Goal: Information Seeking & Learning: Learn about a topic

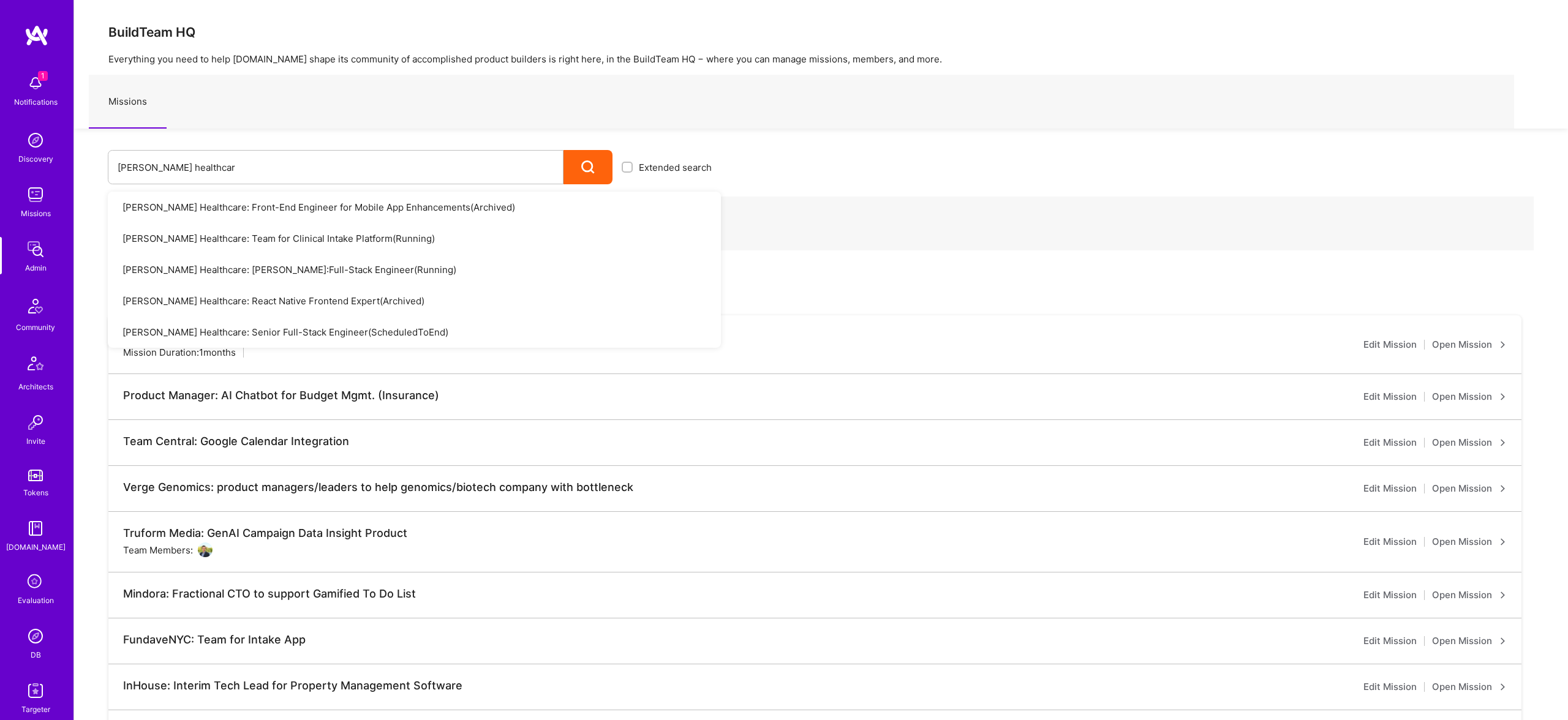
type input "roger healthcare"
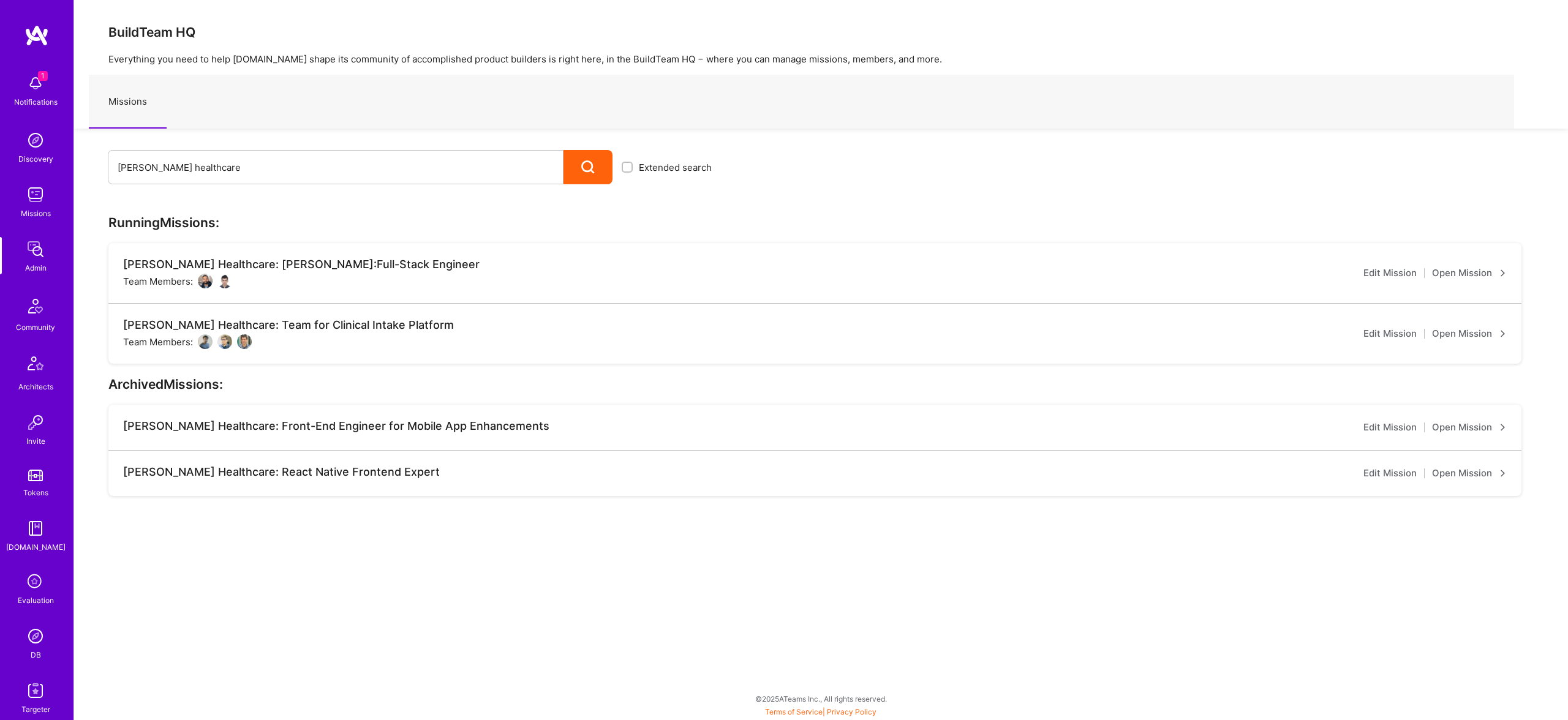
click at [1461, 336] on link "Open Mission" at bounding box center [1469, 333] width 75 height 14
click at [1479, 275] on link "Open Mission" at bounding box center [1469, 273] width 75 height 14
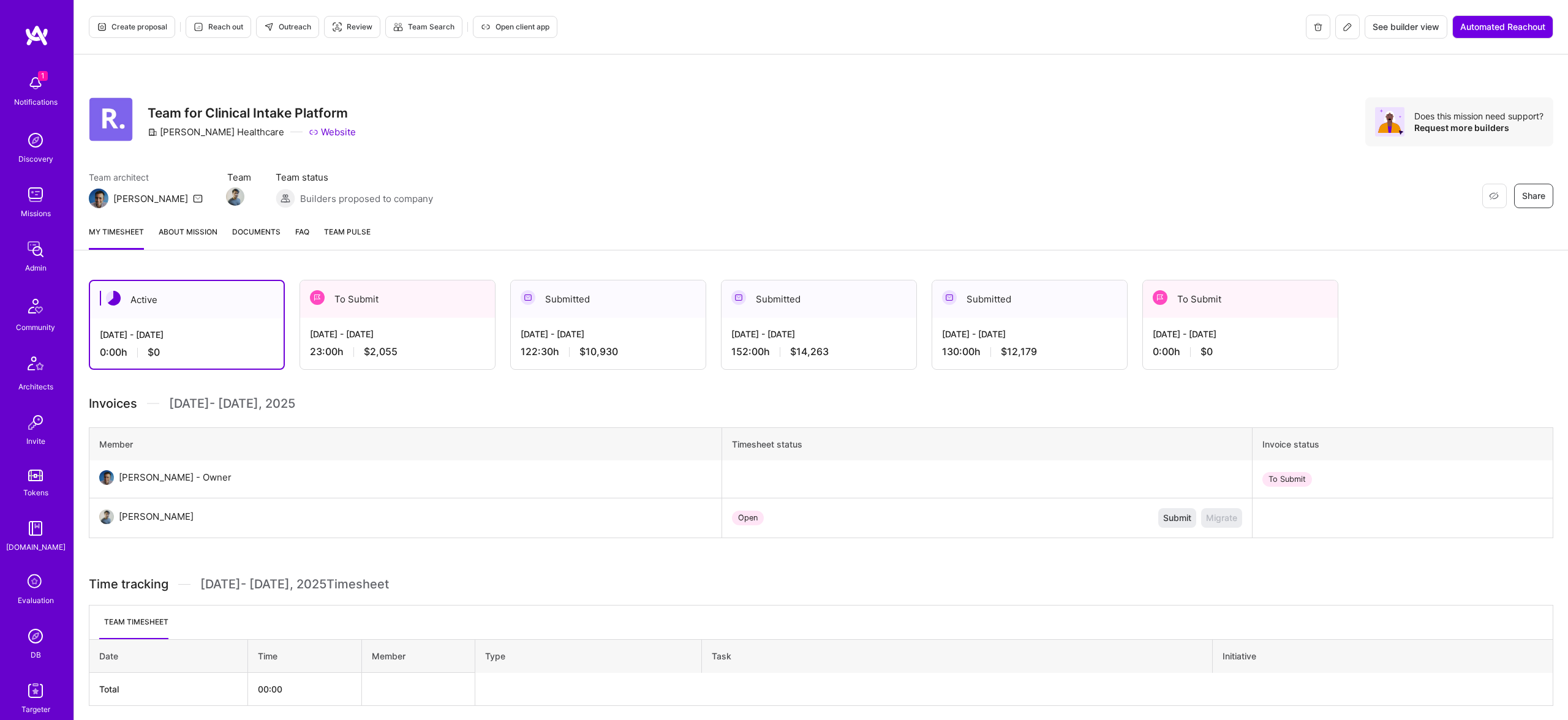
click at [205, 231] on link "About Mission" at bounding box center [188, 238] width 59 height 24
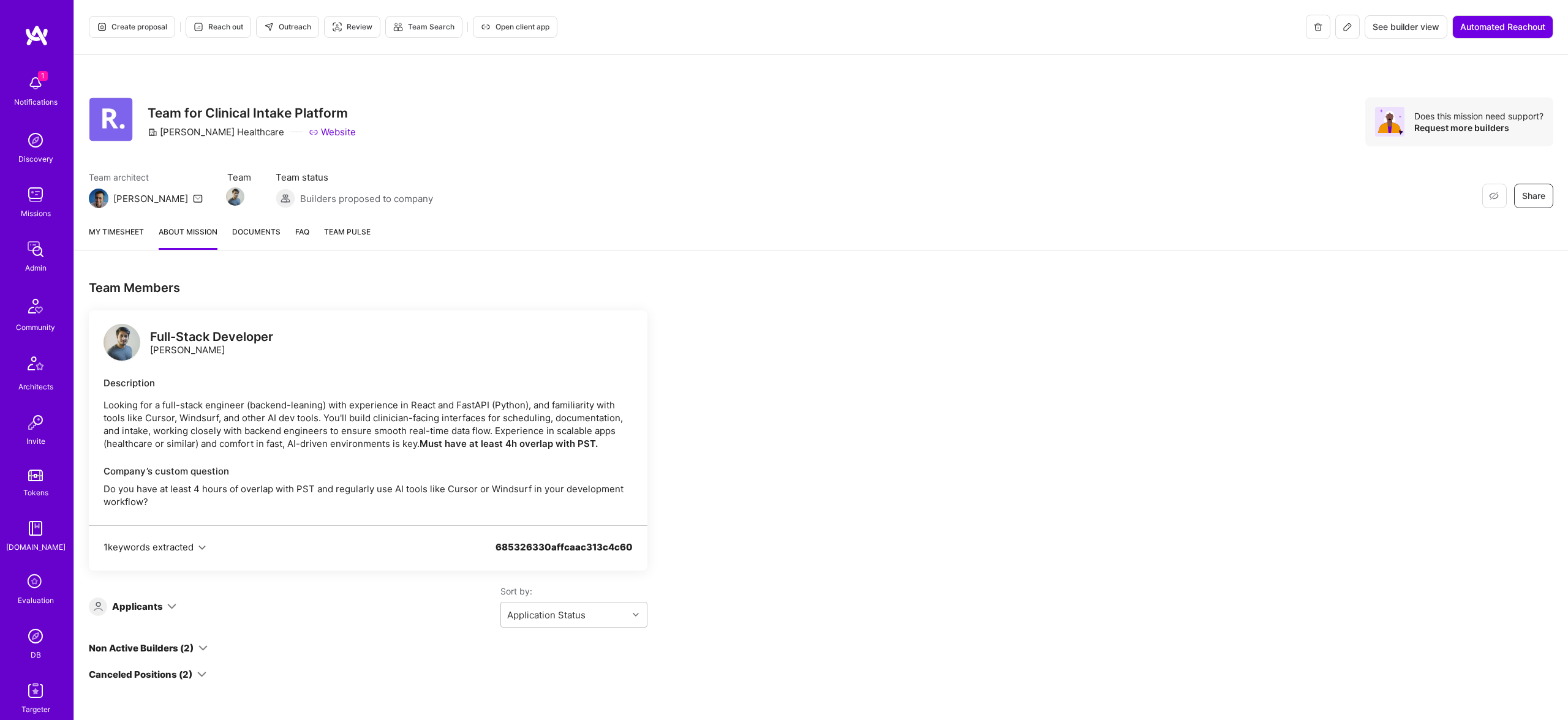
click at [122, 233] on link "My timesheet" at bounding box center [116, 238] width 55 height 24
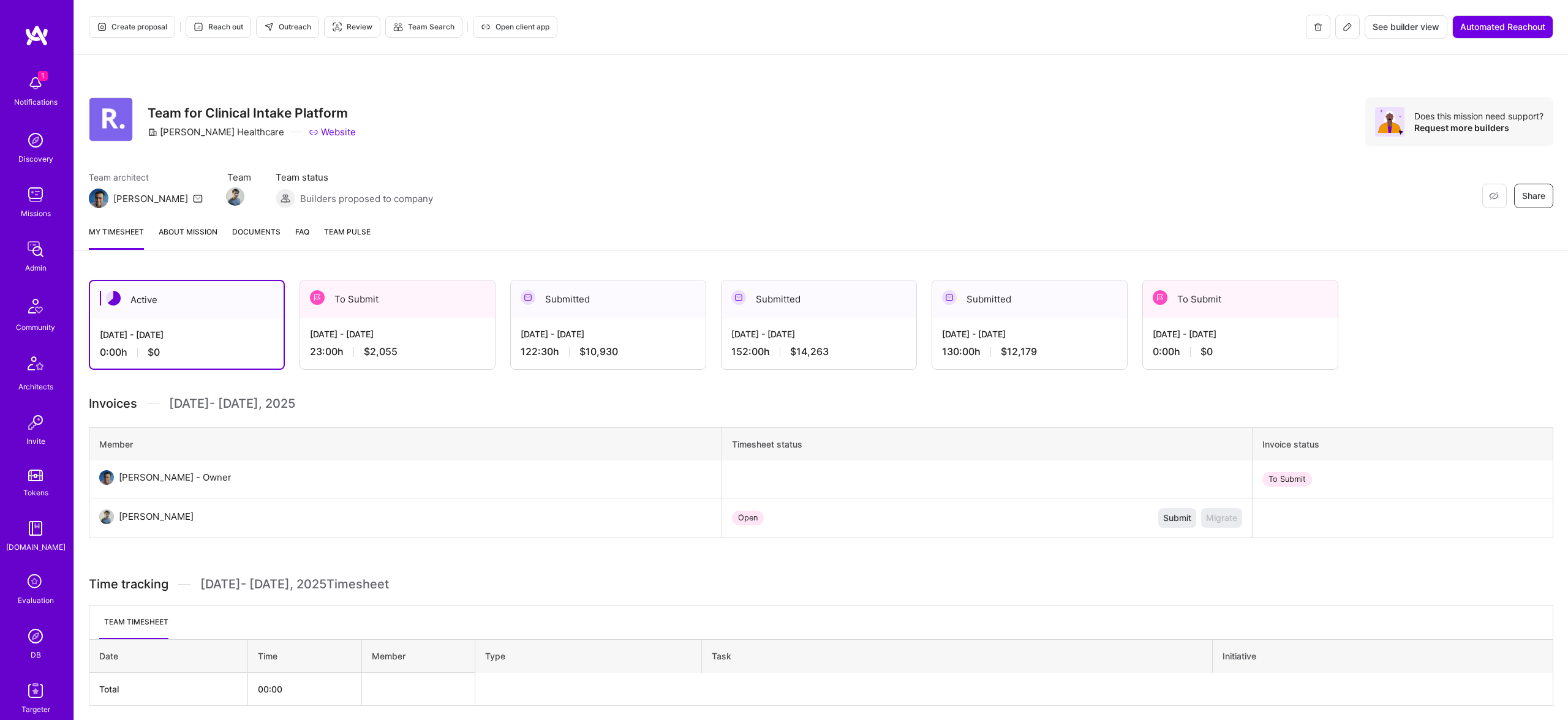
scroll to position [46, 0]
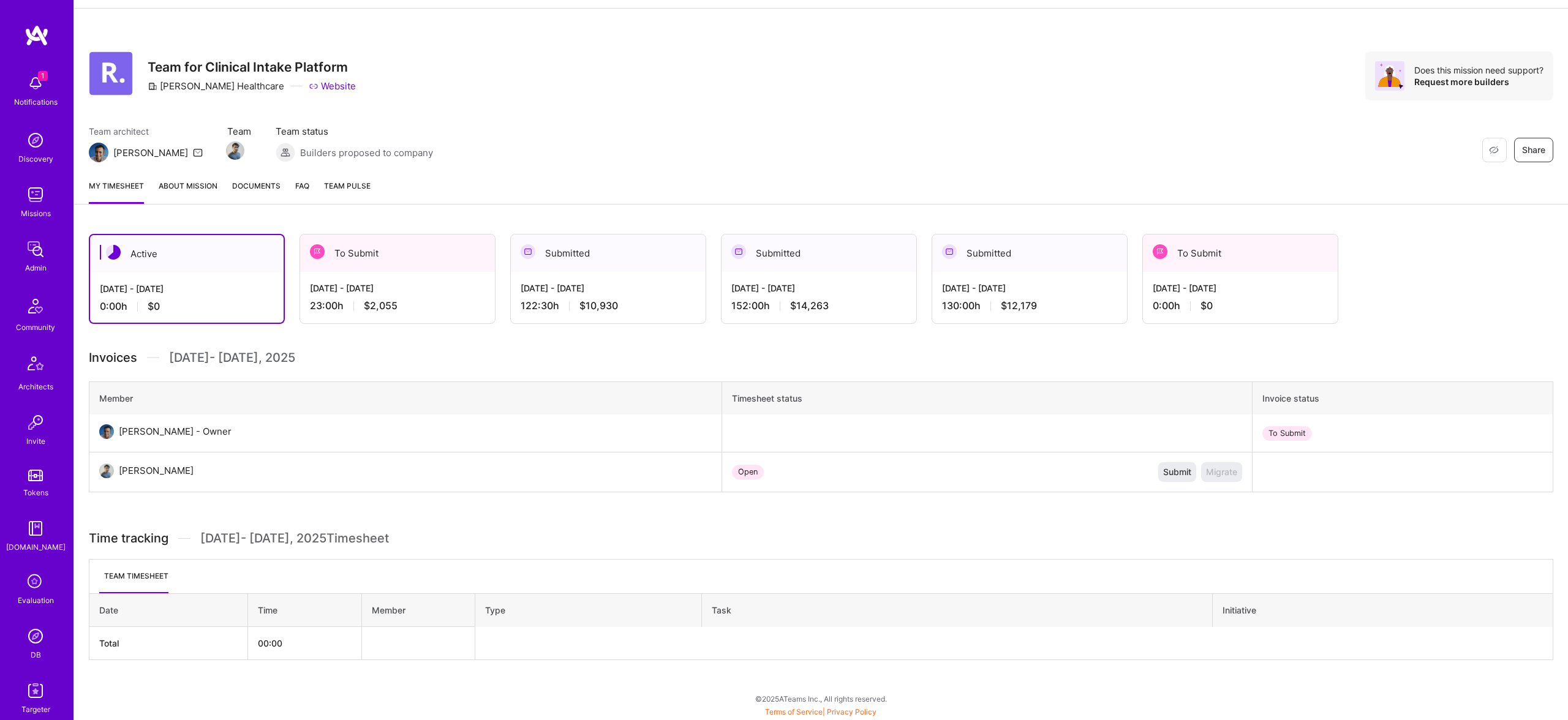
click at [201, 186] on link "About Mission" at bounding box center [188, 192] width 59 height 24
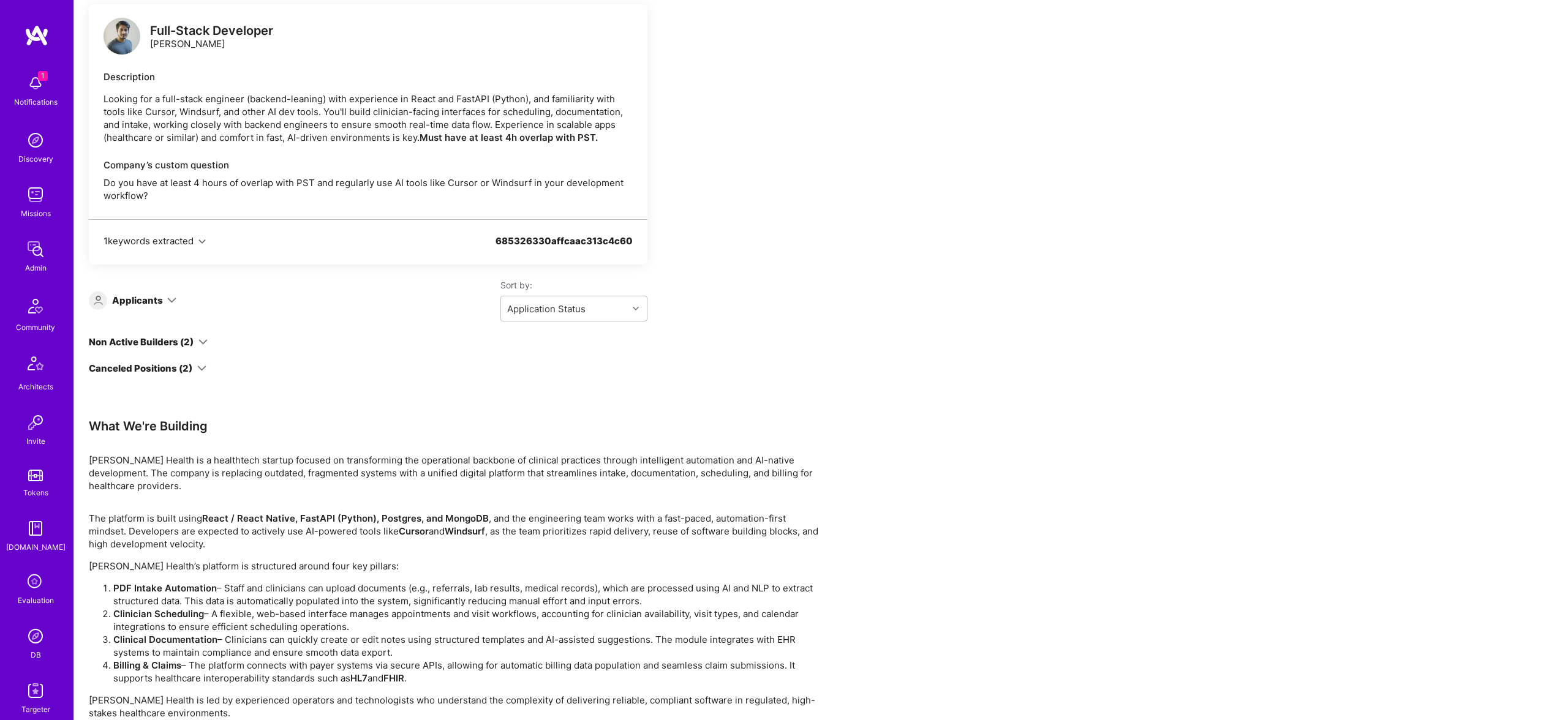
click at [192, 328] on div "Full-Stack Developer Rishav Anand Description Looking for a full-stack engineer…" at bounding box center [368, 189] width 559 height 370
click at [201, 343] on icon at bounding box center [203, 345] width 9 height 9
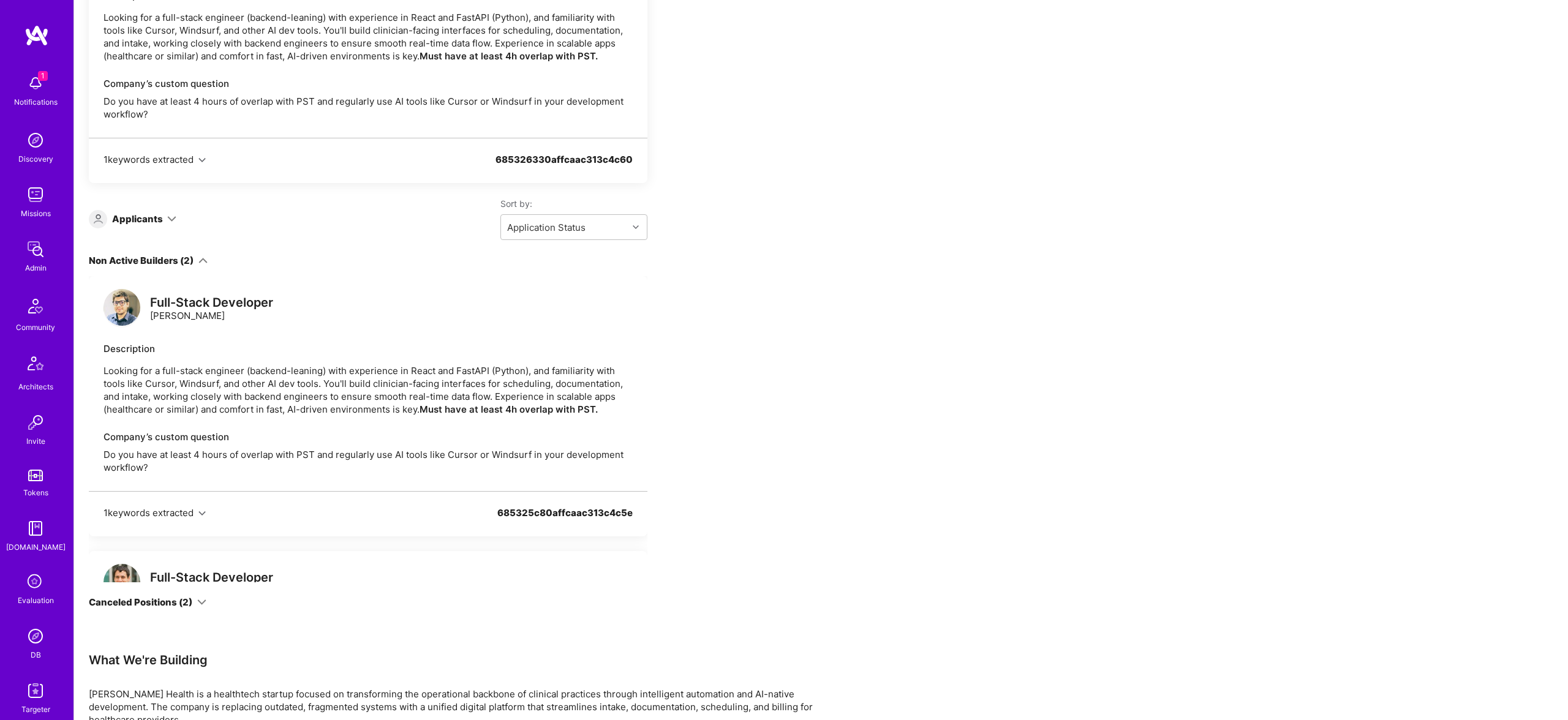
scroll to position [346, 0]
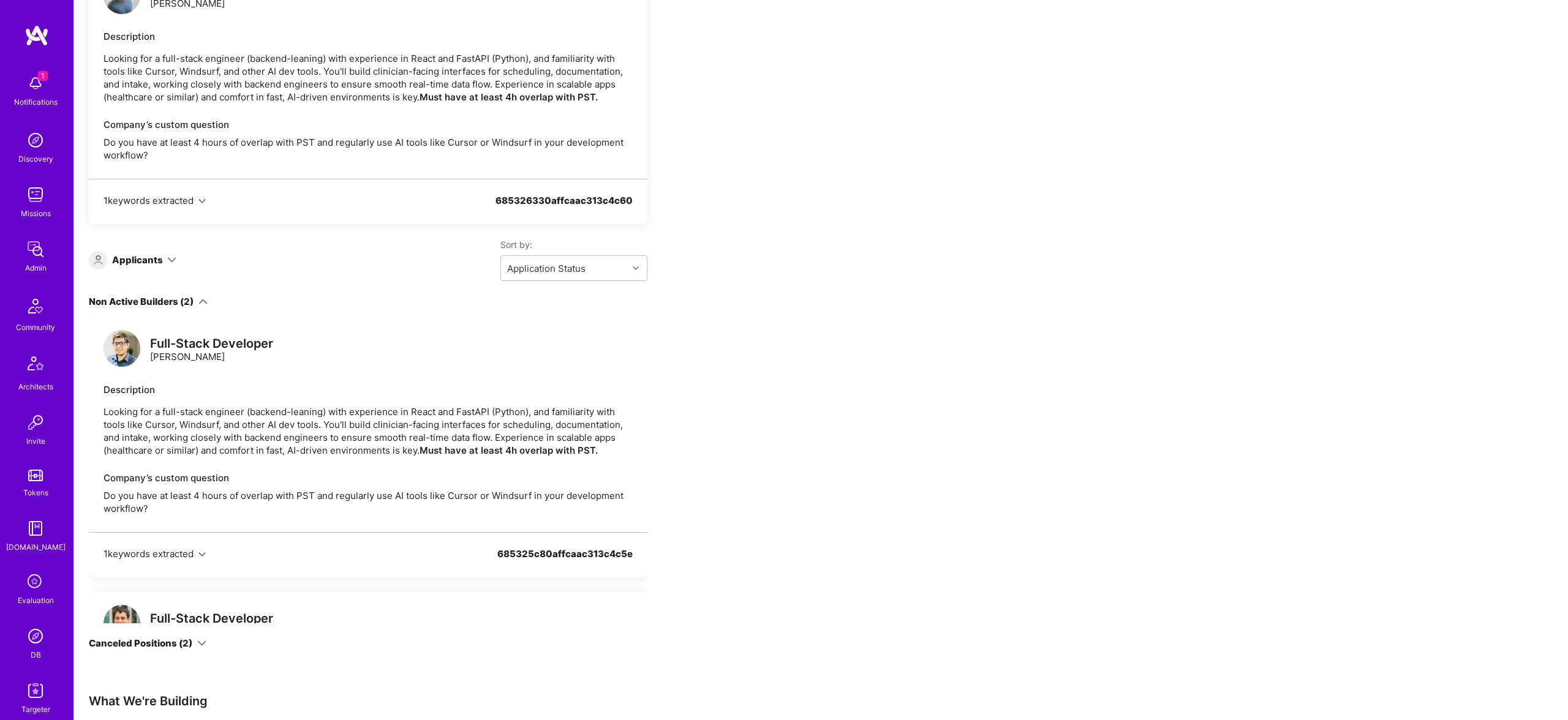
click at [167, 260] on icon at bounding box center [171, 260] width 9 height 9
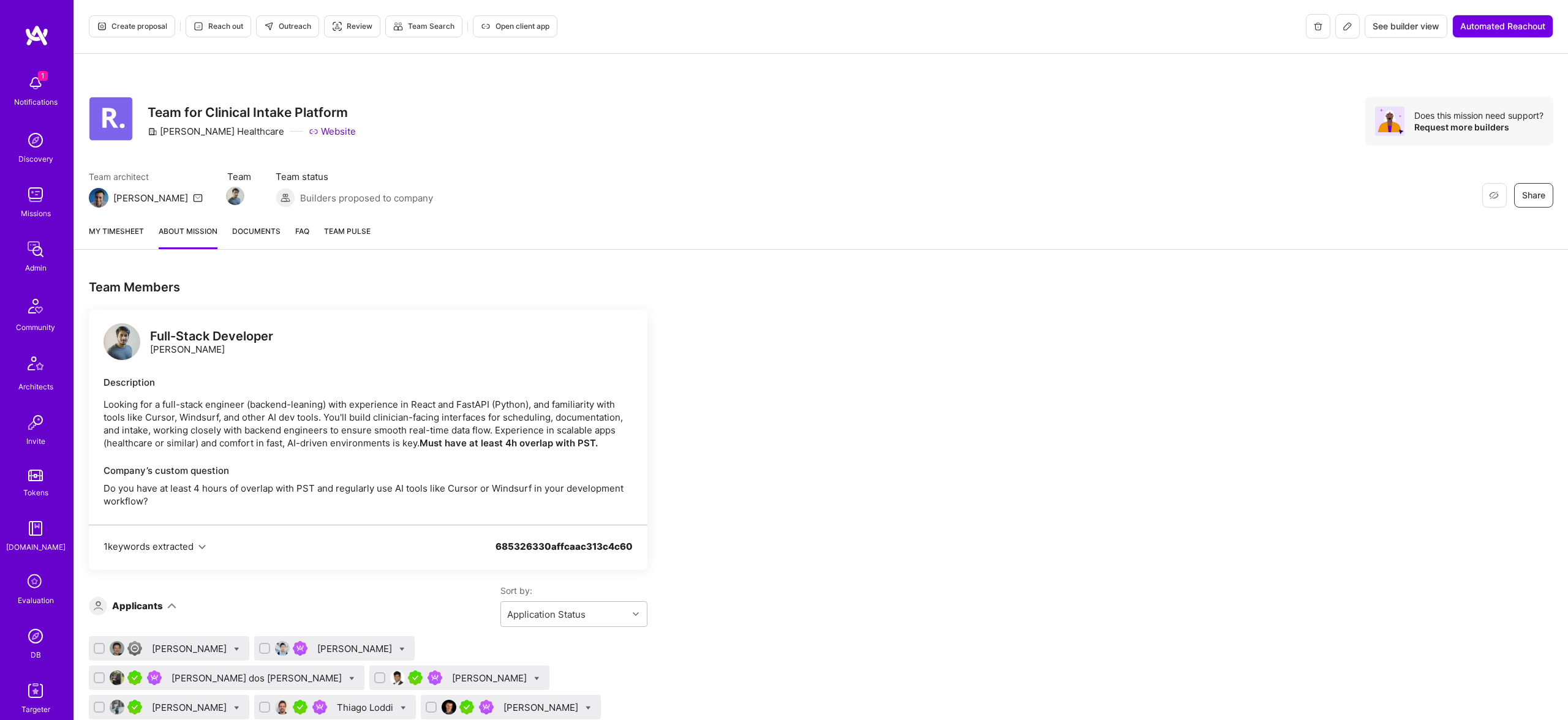
scroll to position [0, 0]
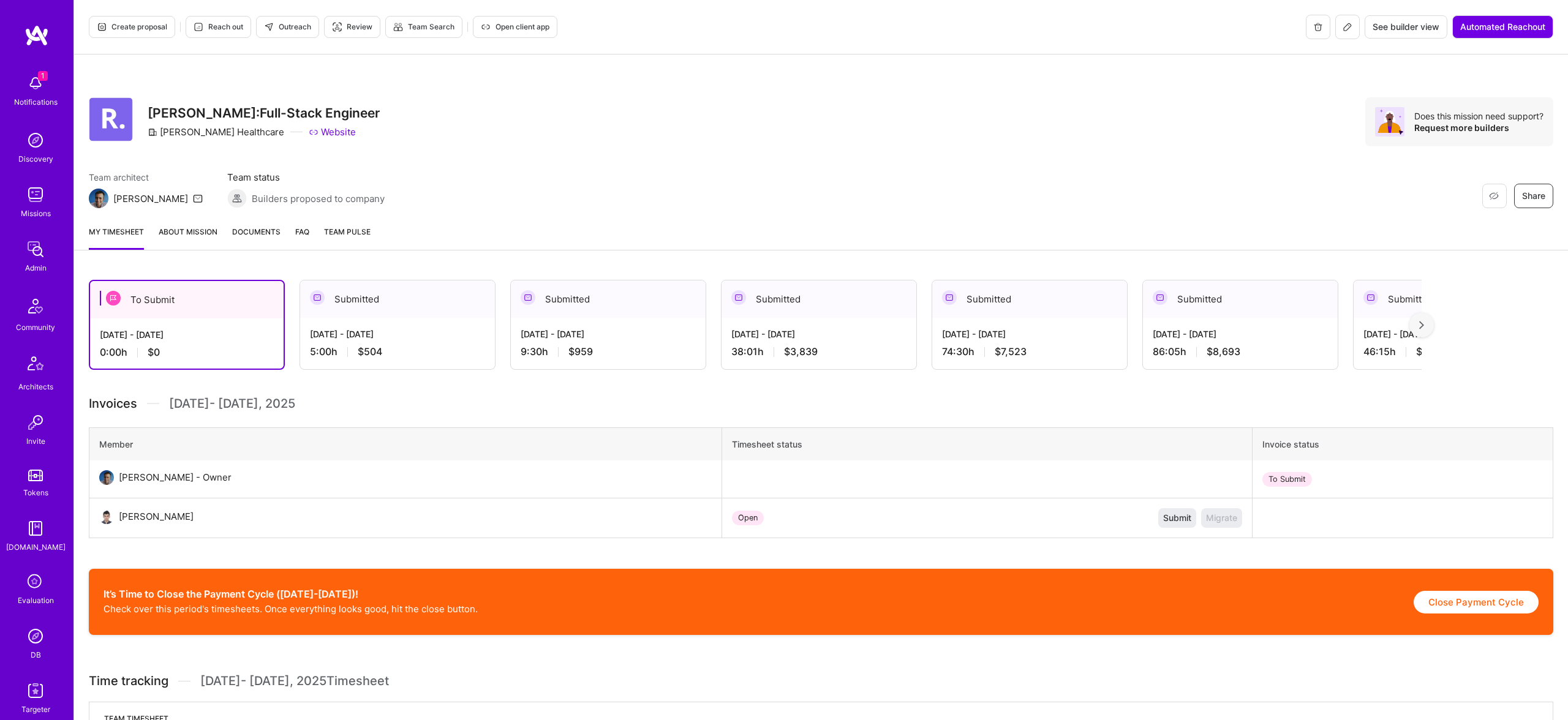
click at [210, 235] on link "About Mission" at bounding box center [188, 238] width 59 height 24
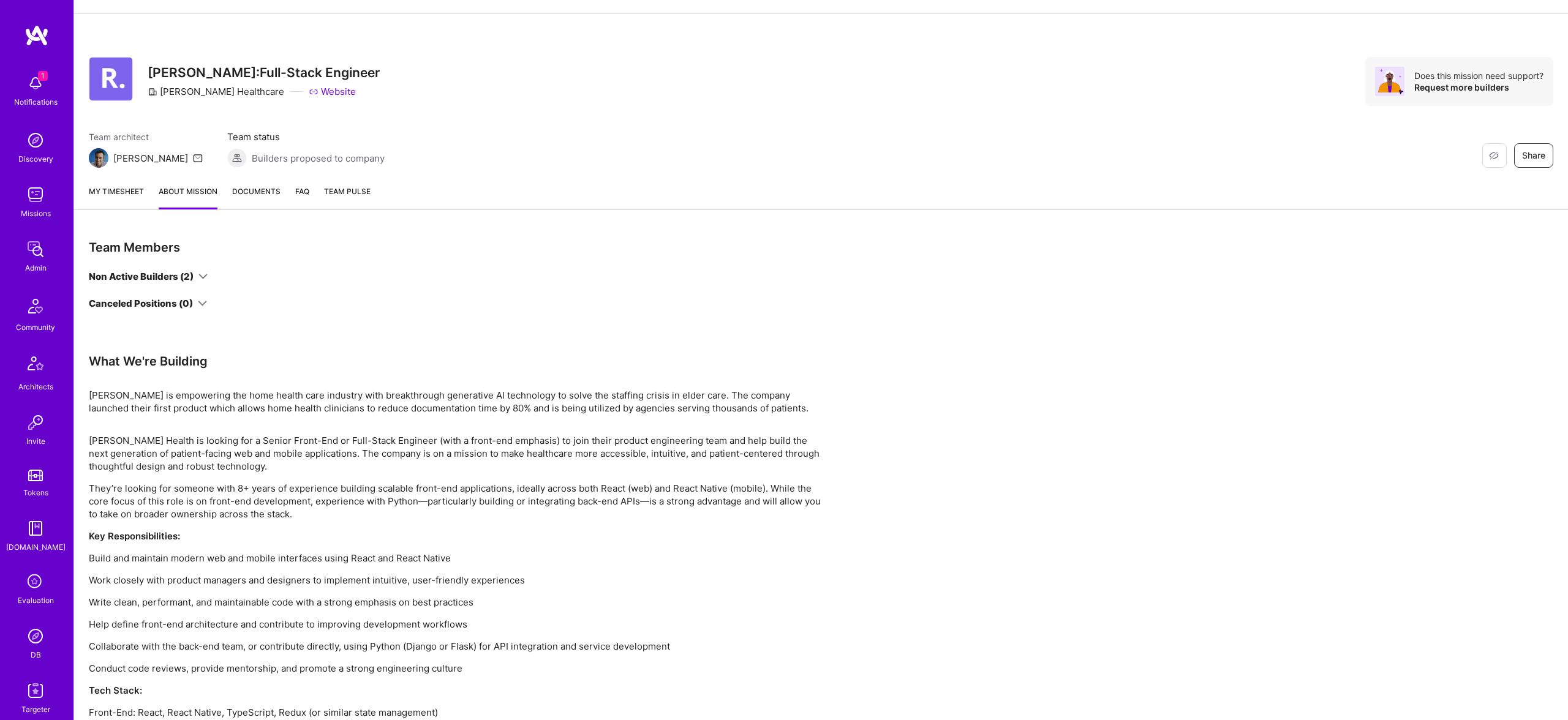
scroll to position [43, 0]
click at [248, 193] on span "Documents" at bounding box center [256, 189] width 48 height 13
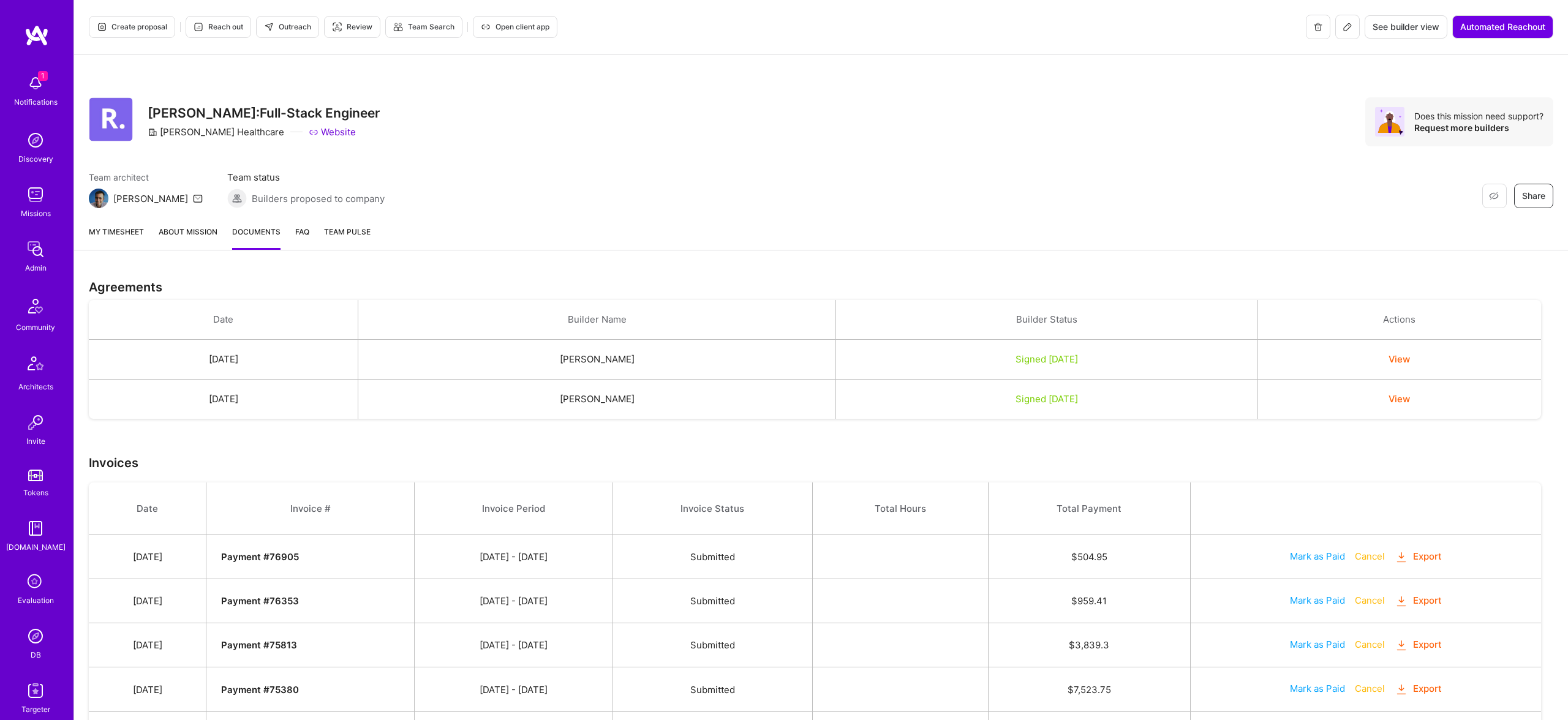
scroll to position [1, 0]
click at [178, 227] on link "About Mission" at bounding box center [188, 236] width 59 height 24
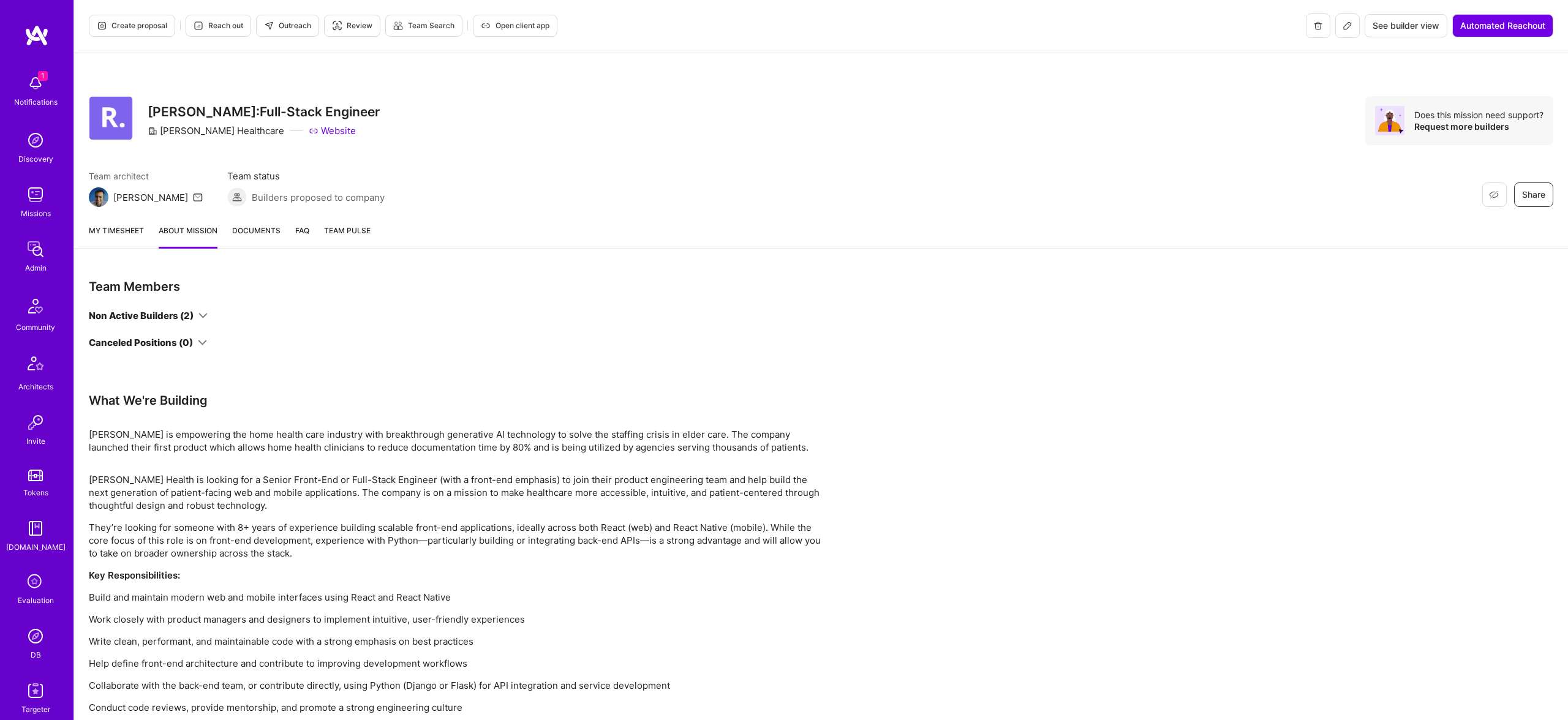
click at [109, 231] on link "My timesheet" at bounding box center [116, 236] width 55 height 24
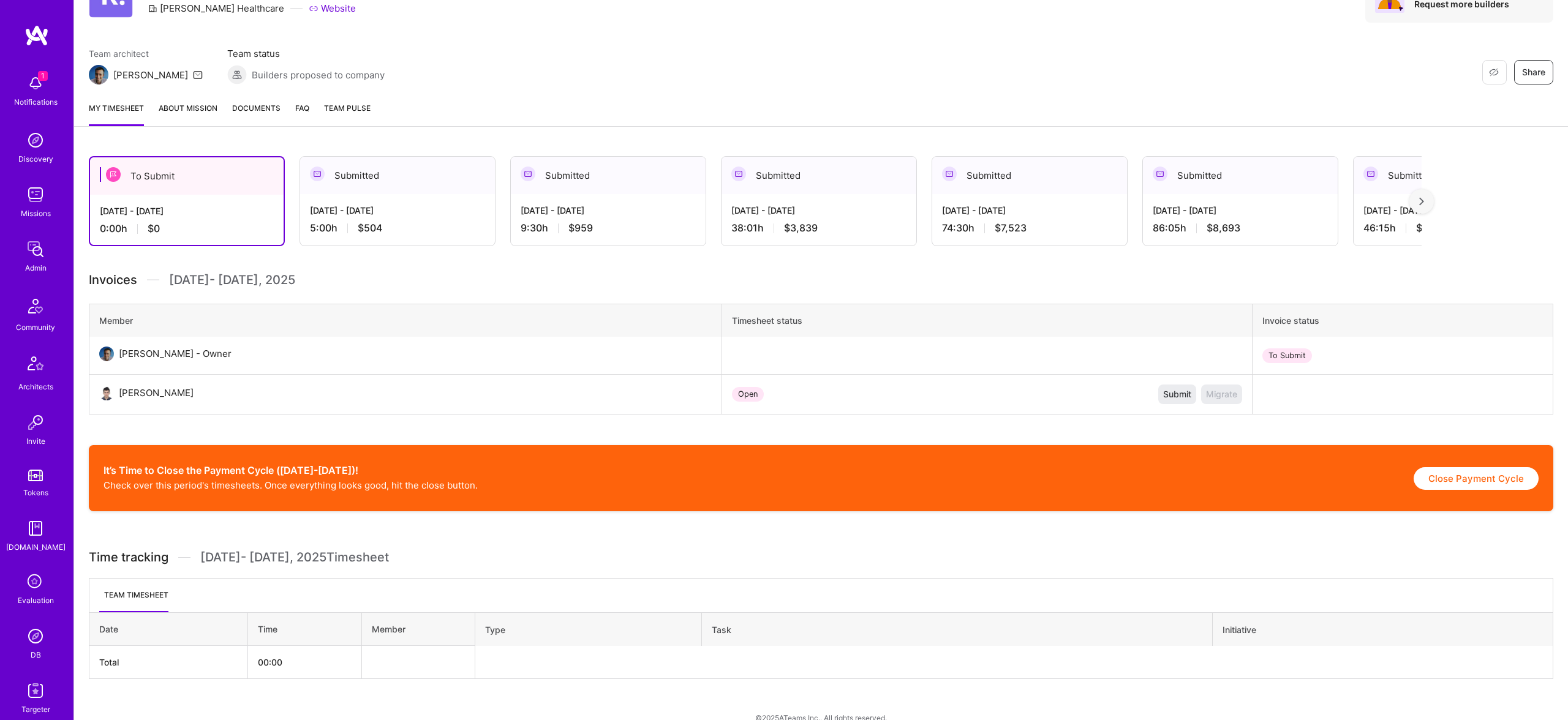
scroll to position [143, 0]
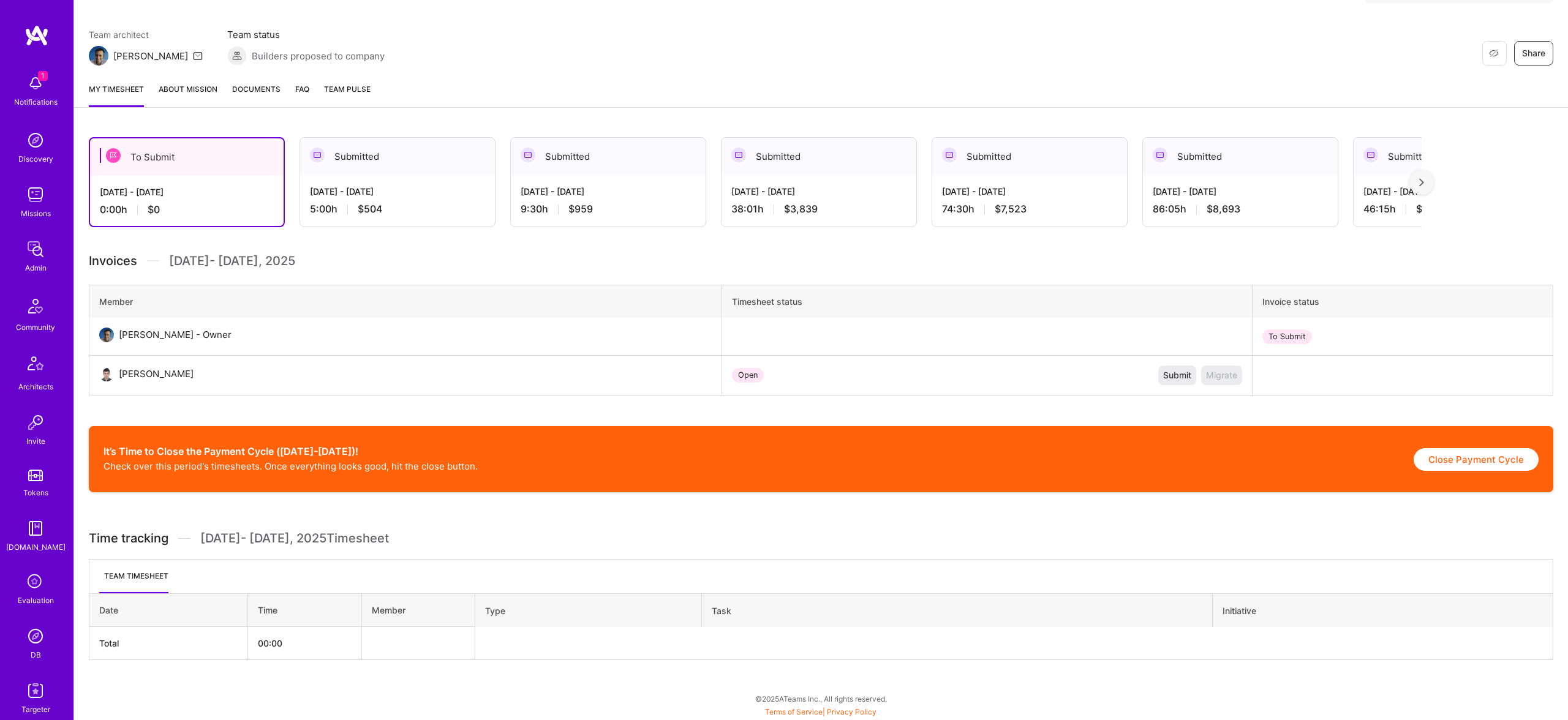
click at [1423, 181] on img at bounding box center [1421, 182] width 5 height 9
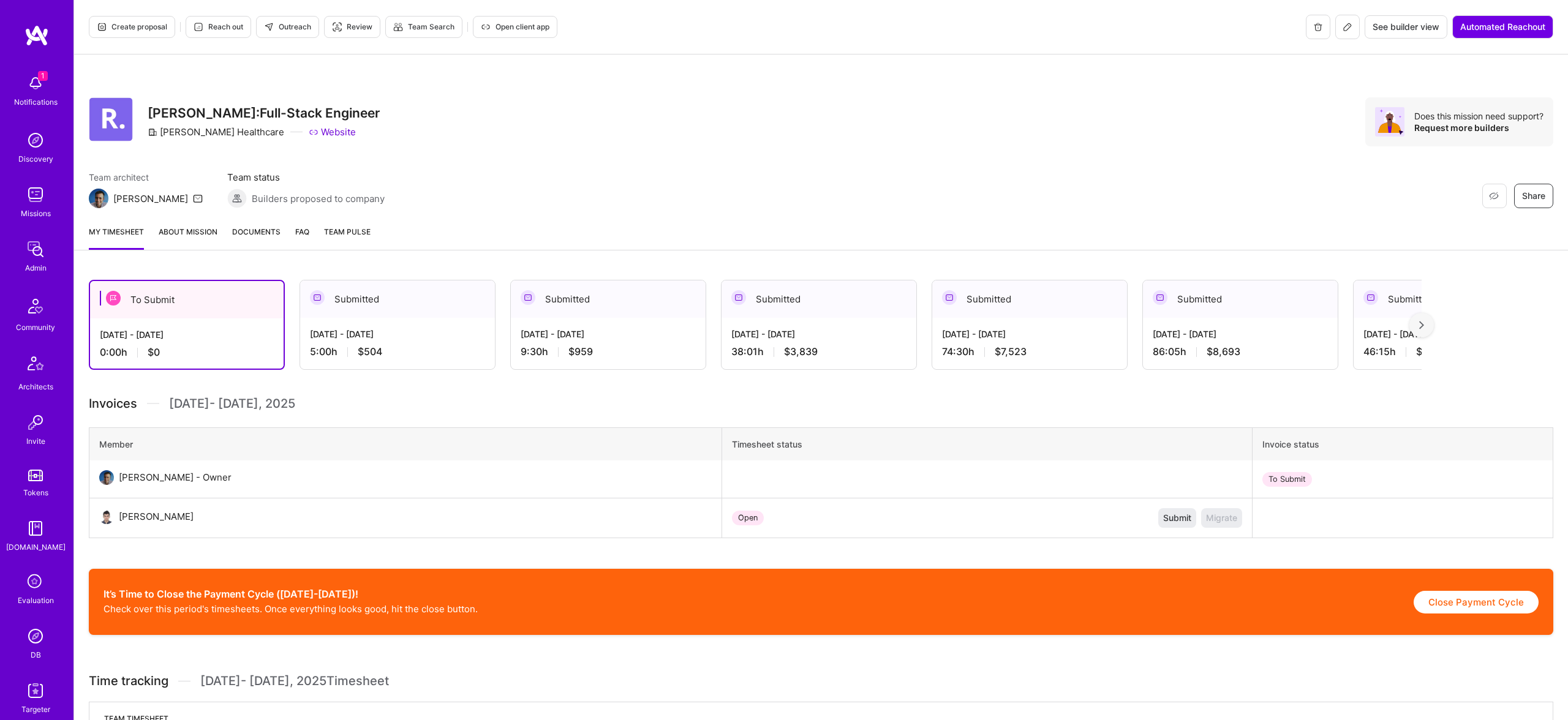
click at [175, 228] on link "About Mission" at bounding box center [188, 238] width 59 height 24
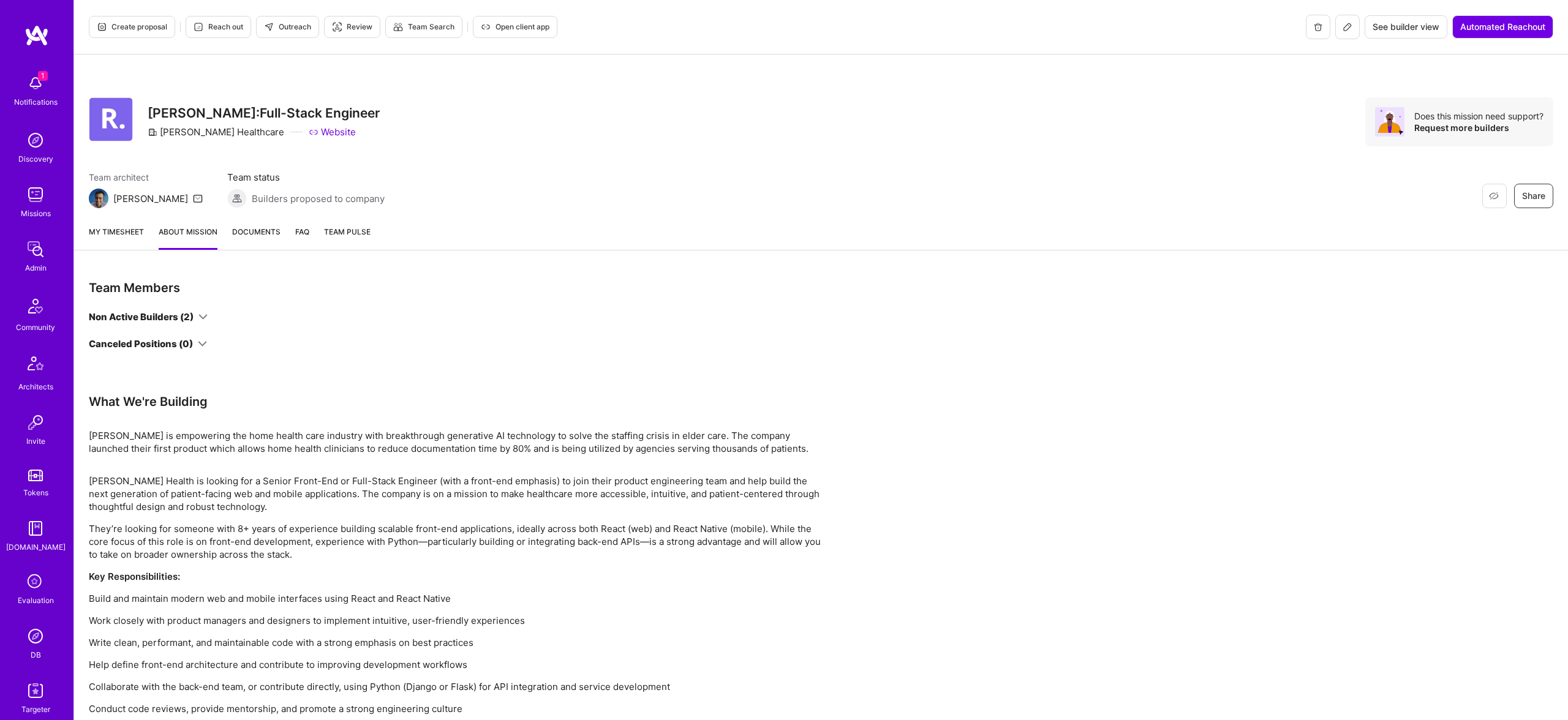
click at [40, 639] on img at bounding box center [35, 636] width 24 height 24
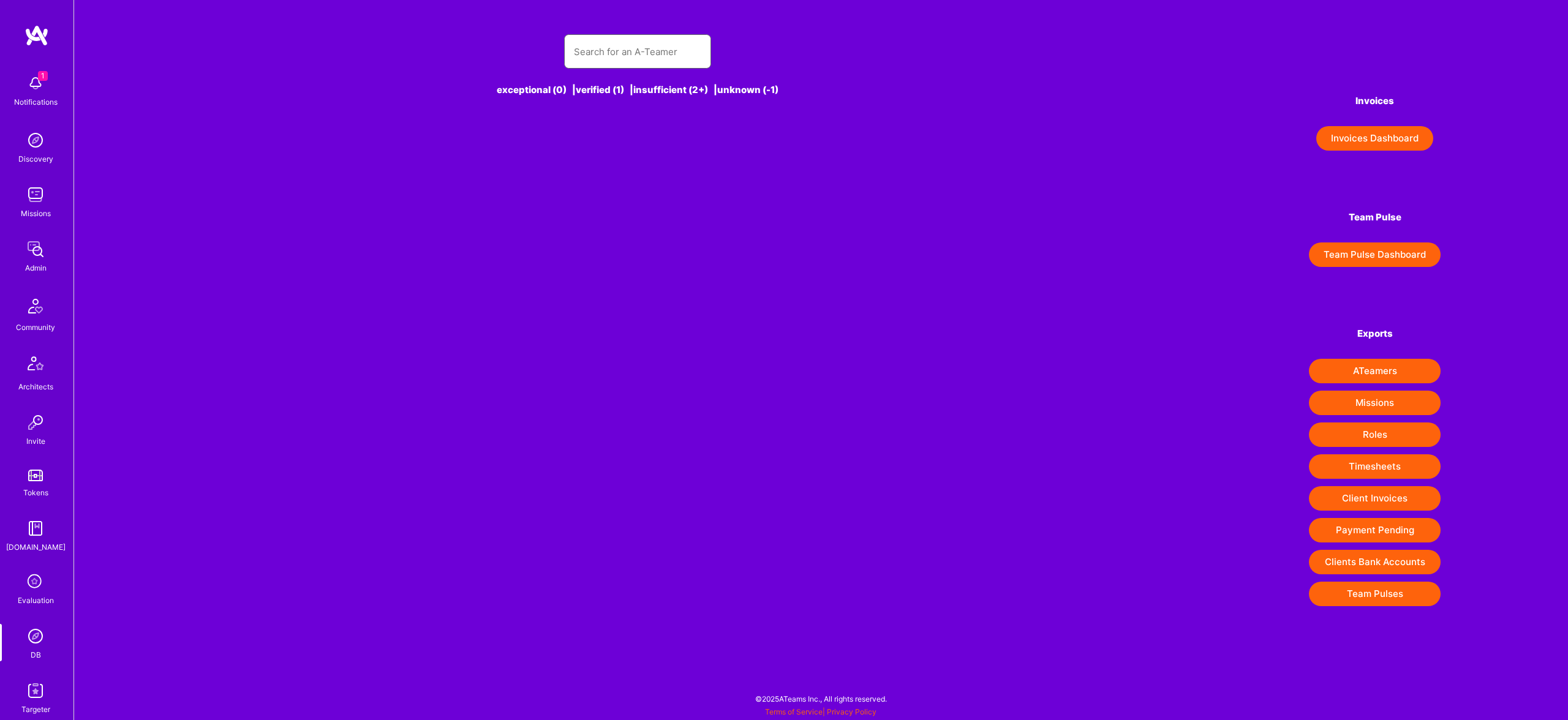
click at [648, 48] on input "text" at bounding box center [637, 51] width 127 height 31
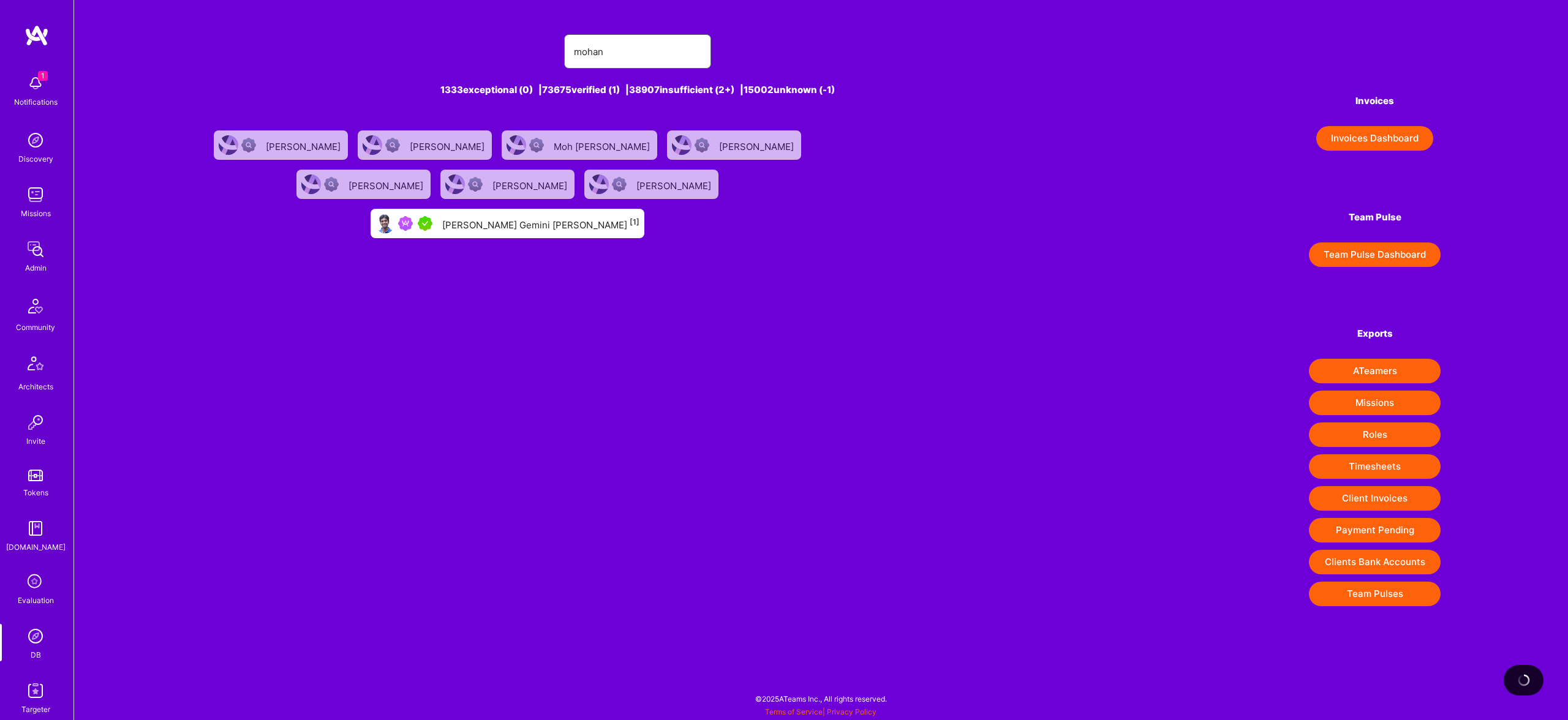
type input "mohan"
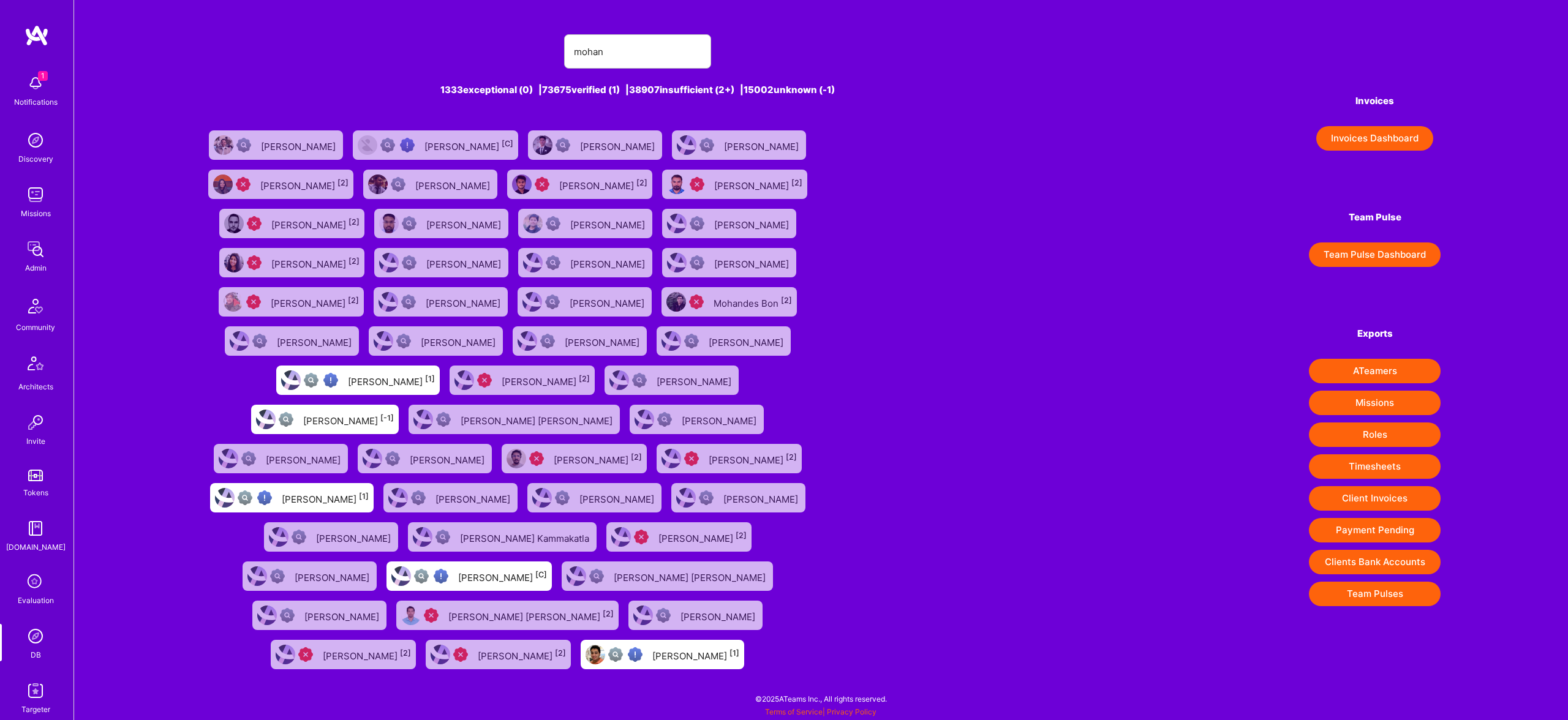
click at [35, 692] on img at bounding box center [35, 690] width 24 height 24
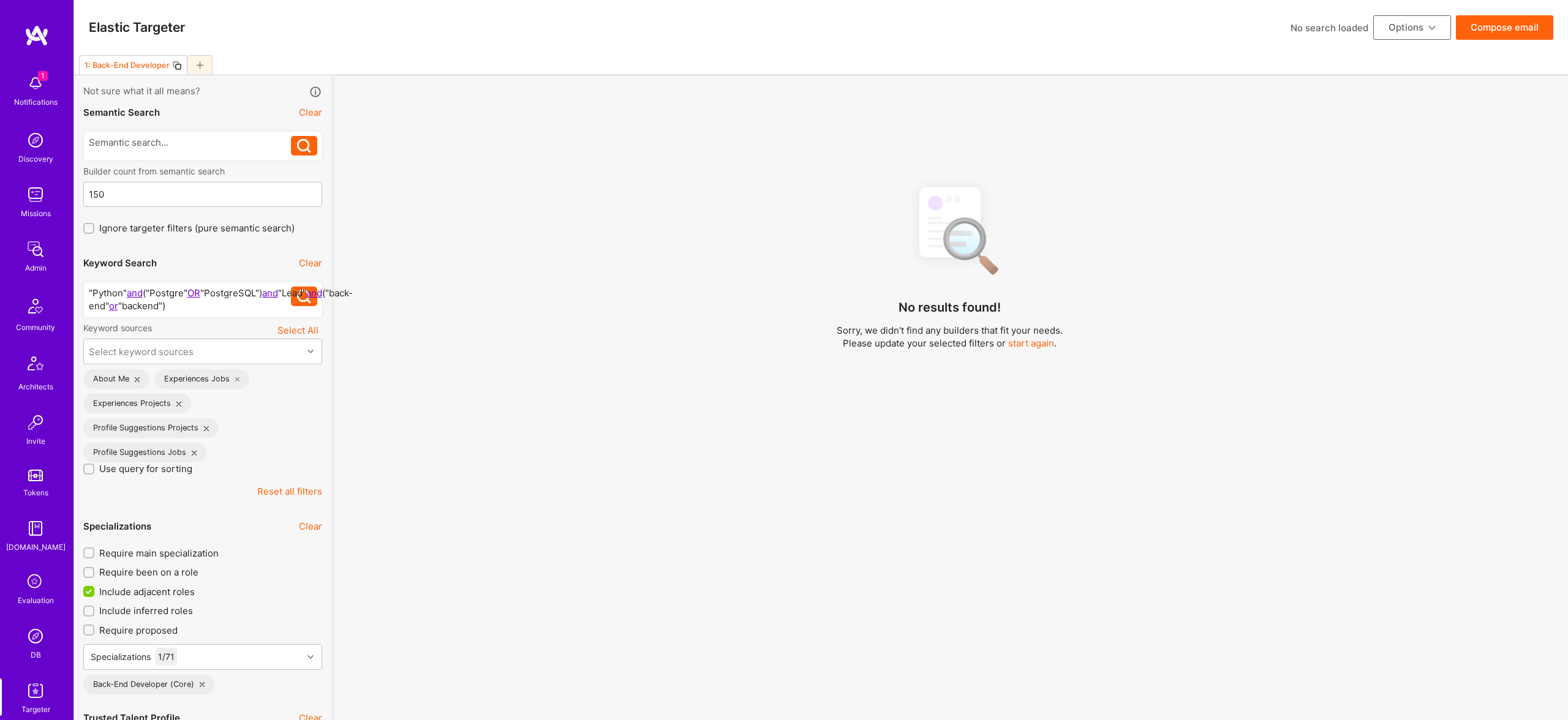
click at [202, 59] on div at bounding box center [200, 65] width 26 height 19
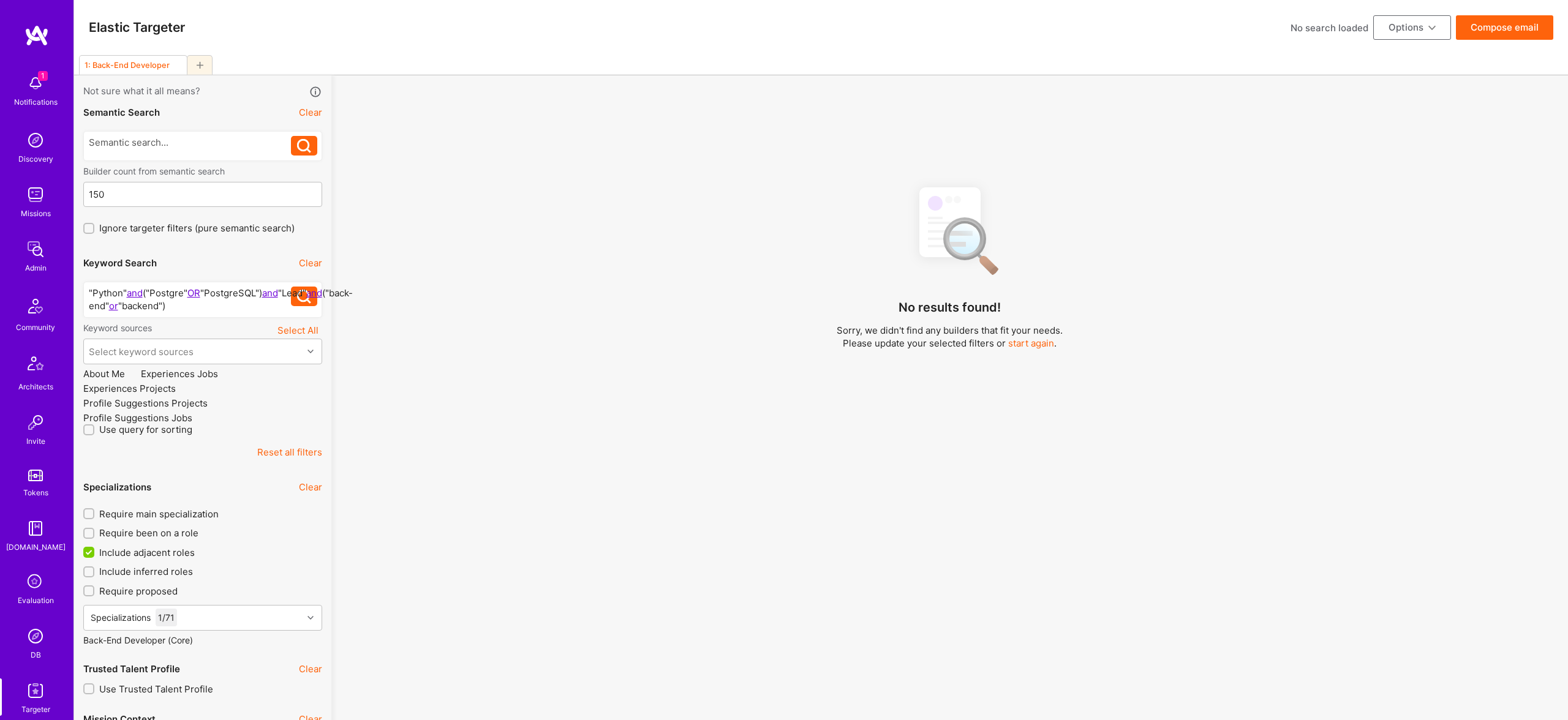
checkbox input "false"
type input "Oct 1"
type input "0"
checkbox input "false"
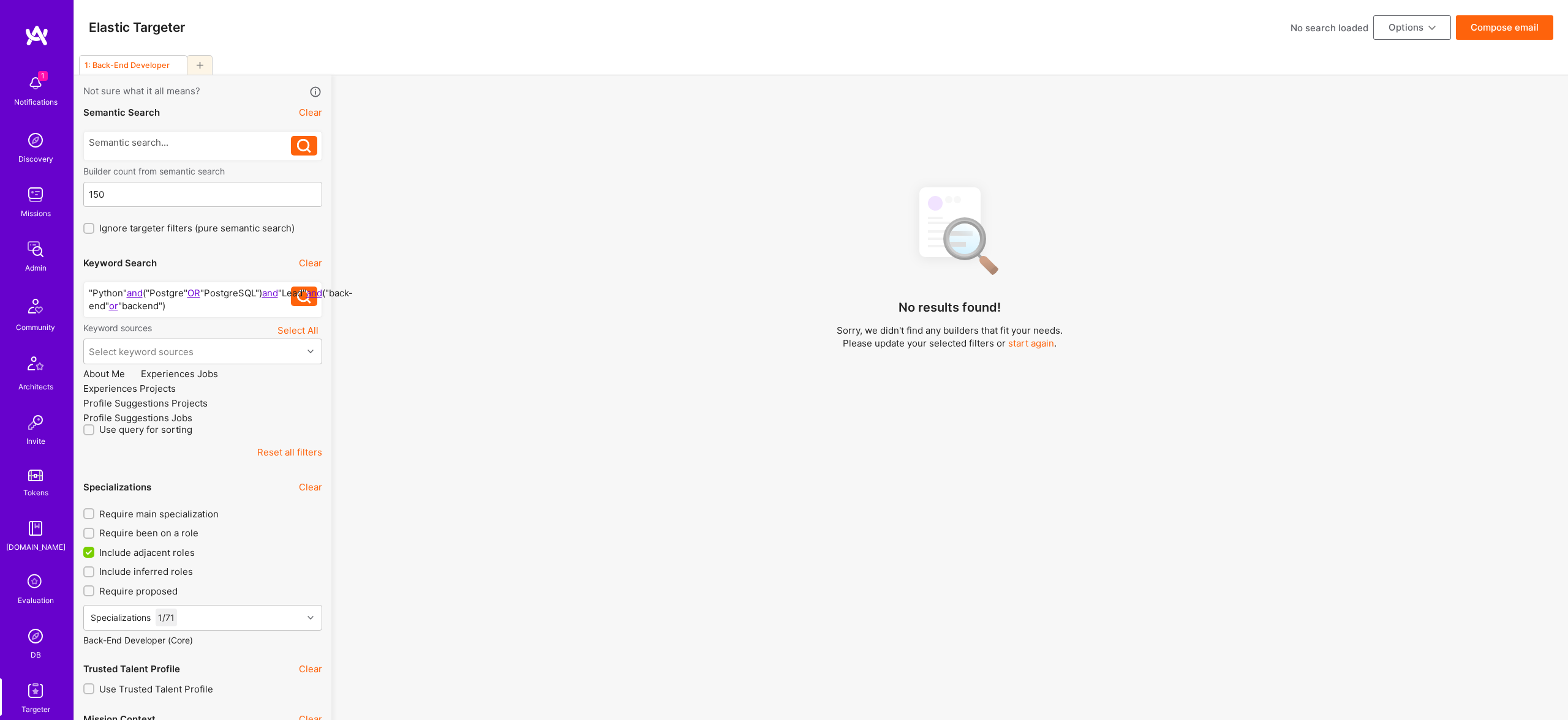
checkbox input "false"
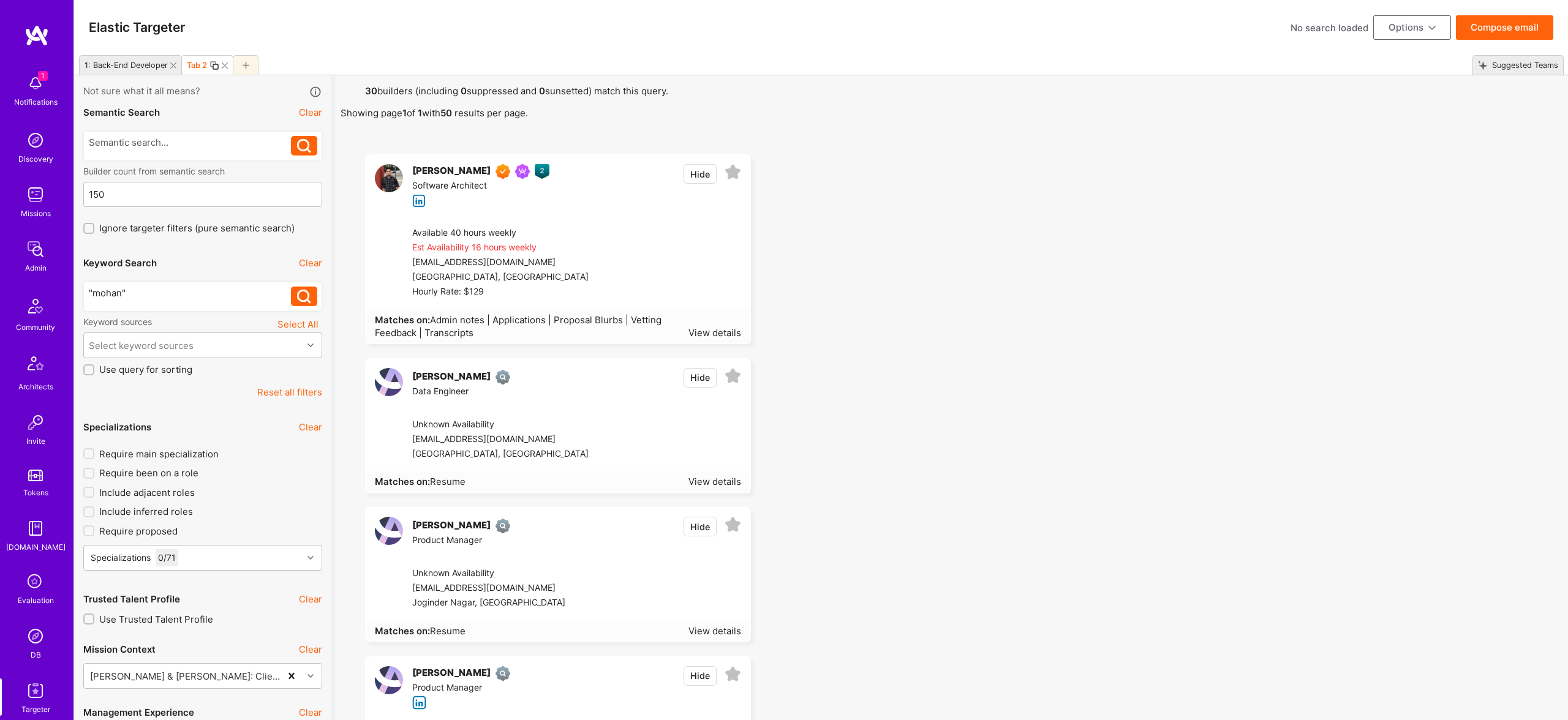
click at [377, 176] on img at bounding box center [388, 178] width 28 height 28
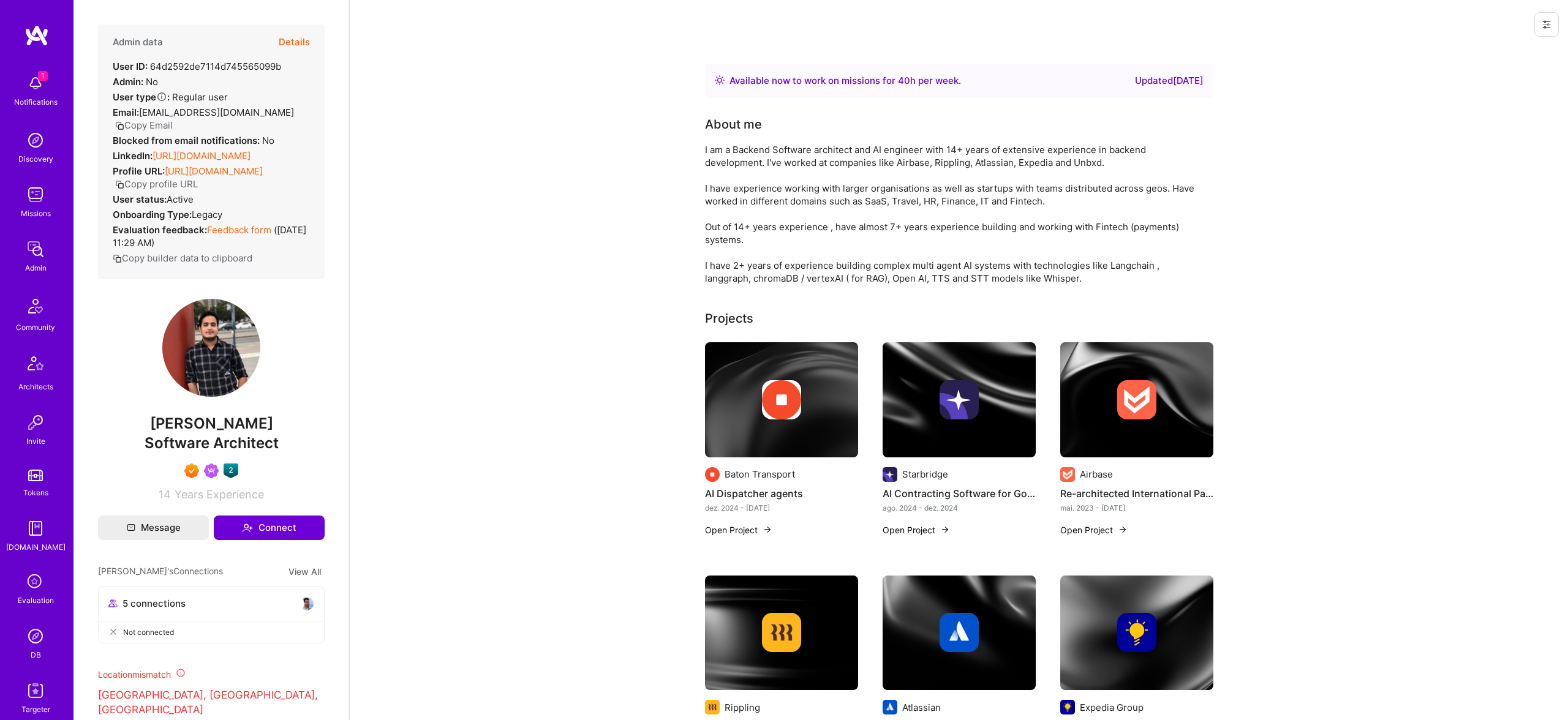
click at [290, 39] on button "Details" at bounding box center [294, 42] width 31 height 35
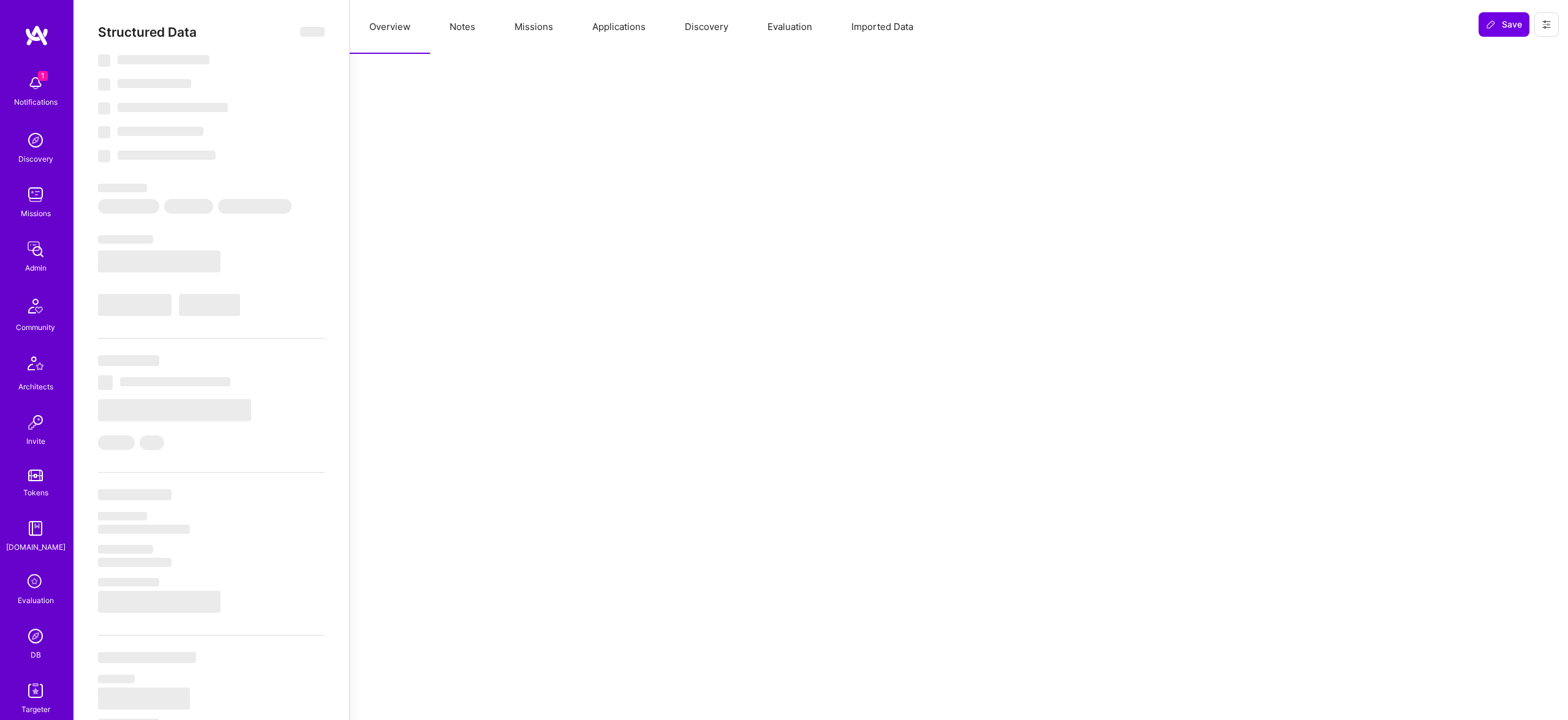
click at [543, 27] on button "Missions" at bounding box center [534, 27] width 78 height 54
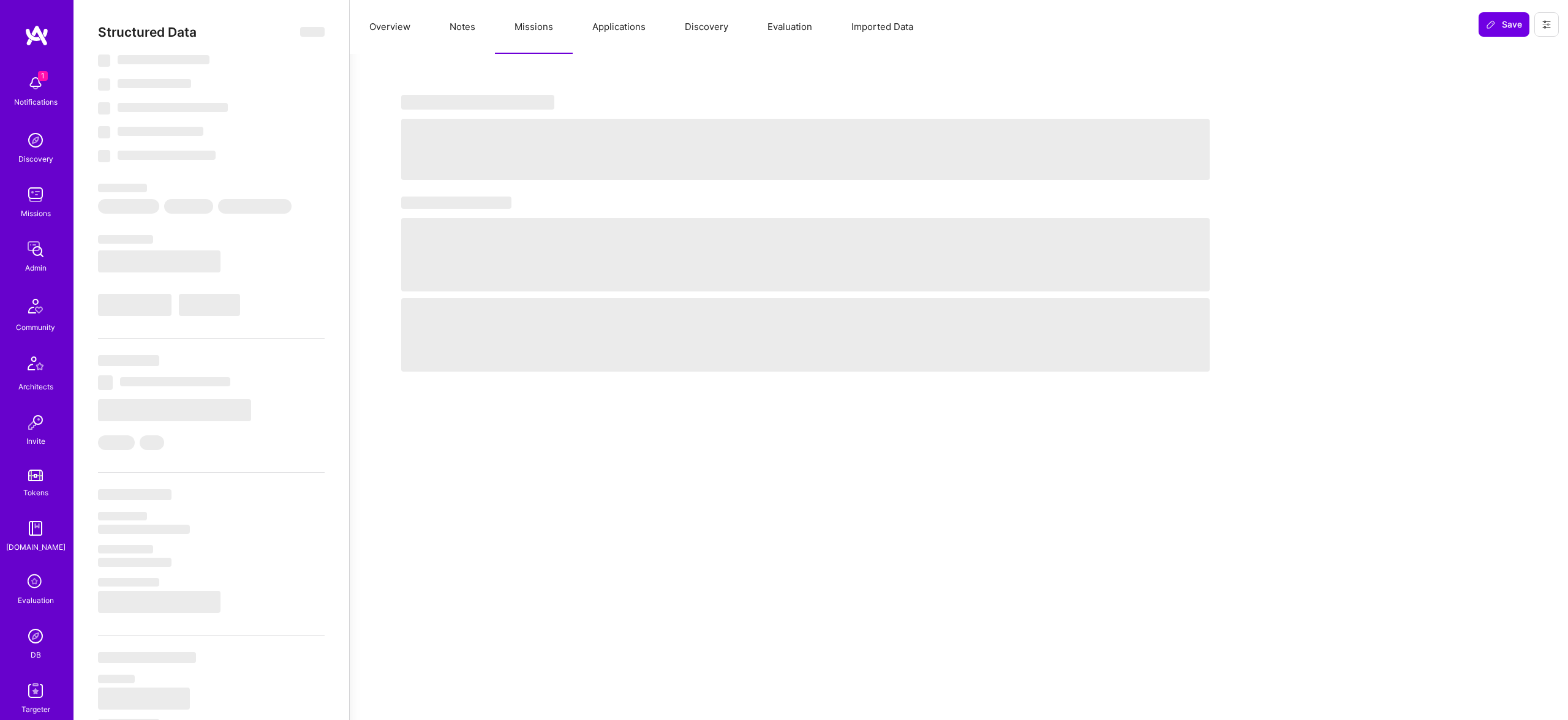
select select "Right Now"
select select "7"
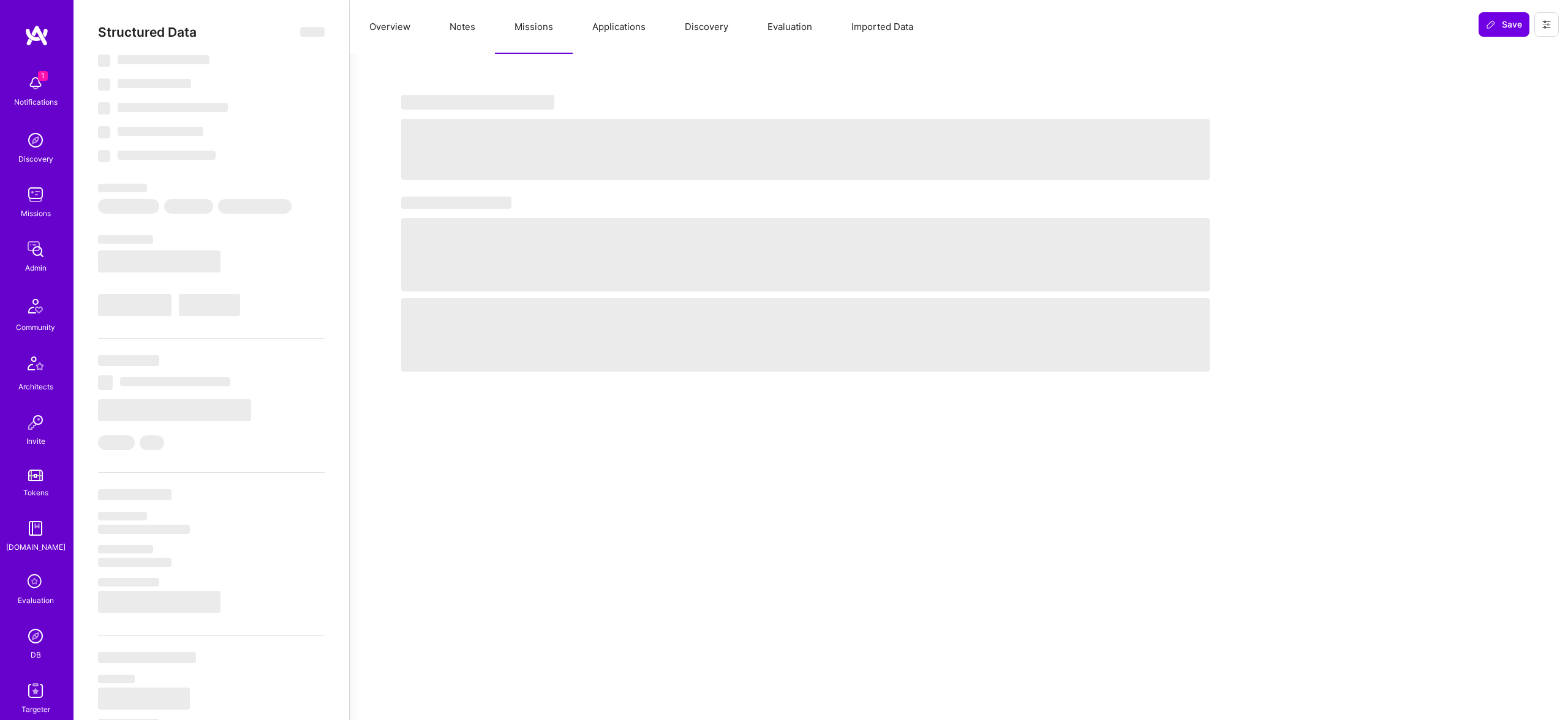
select select "IN"
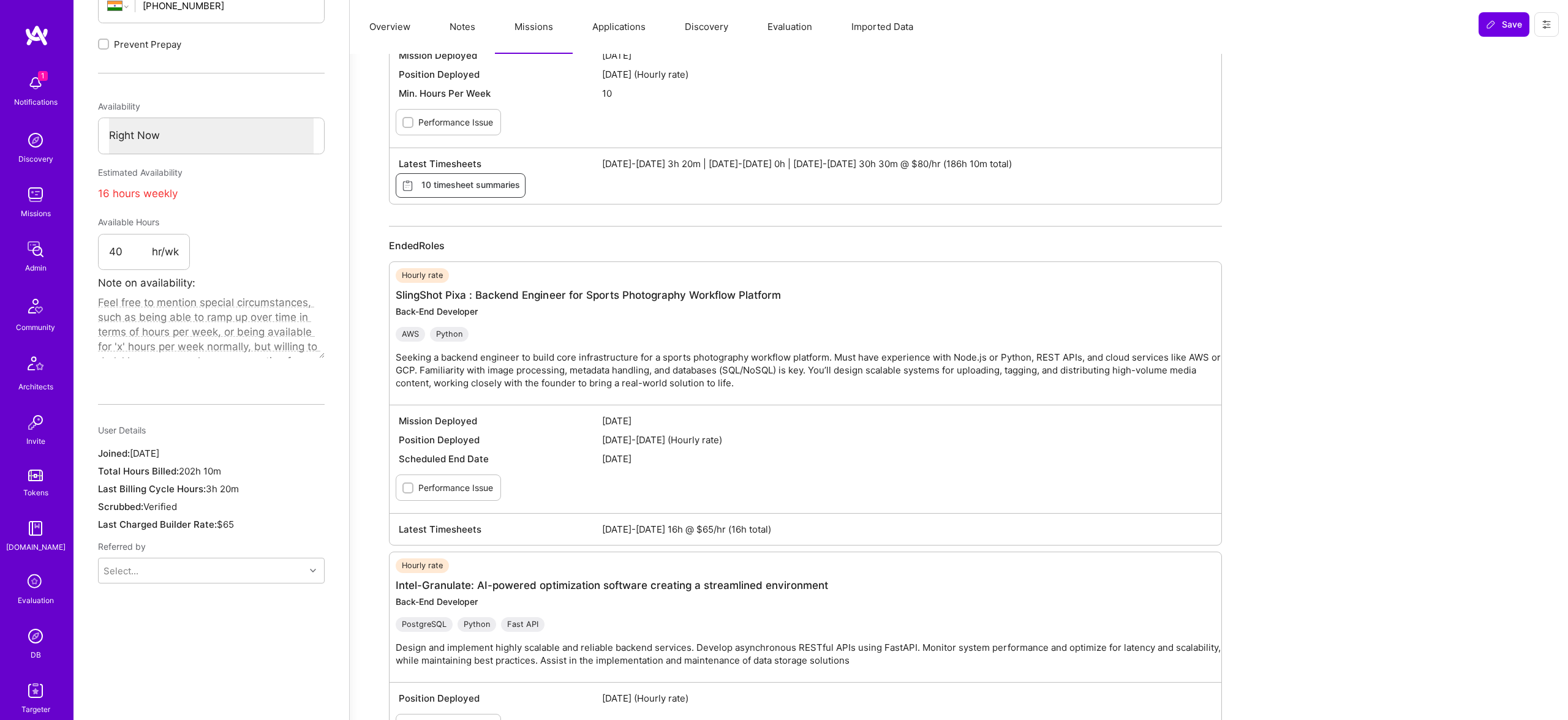
scroll to position [630, 0]
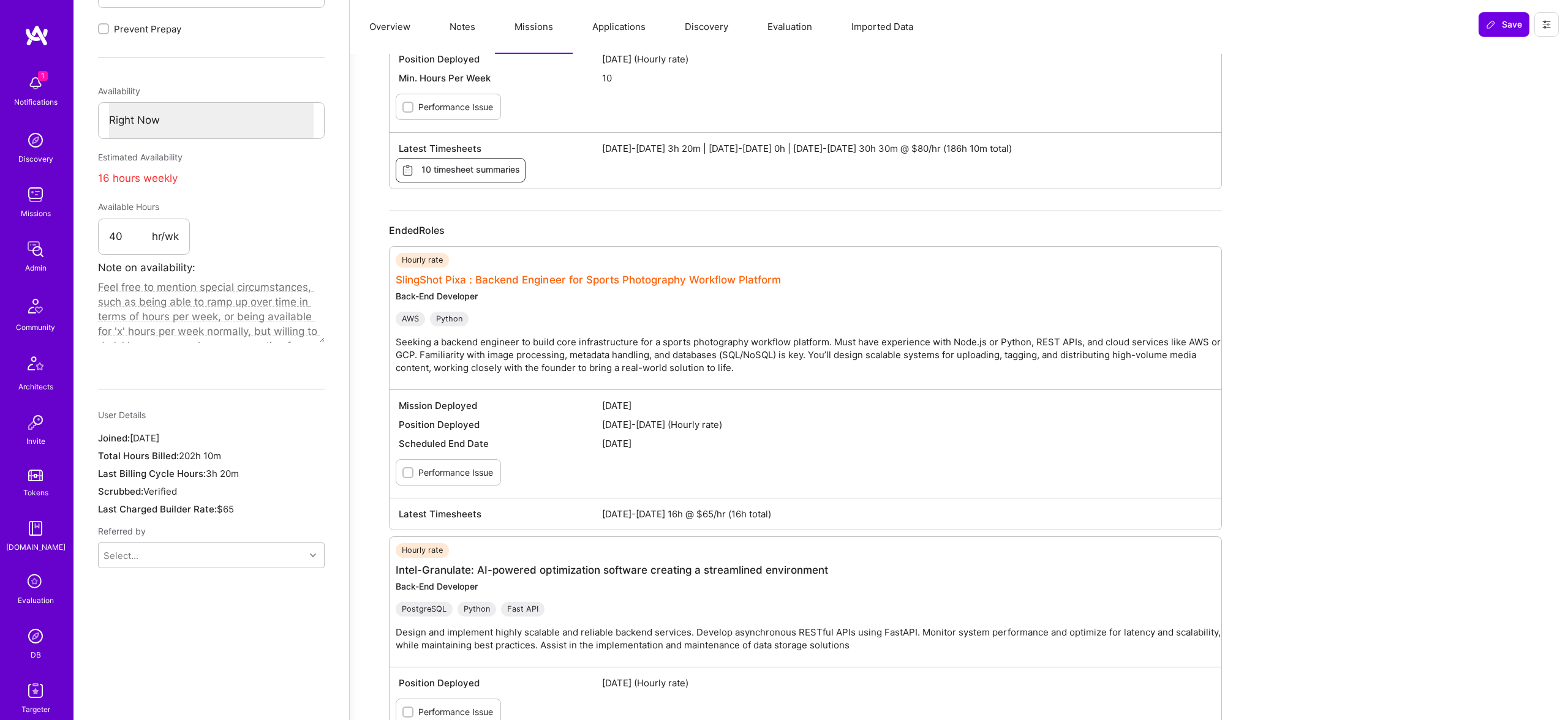
click at [694, 277] on link "SlingShot Pixa : Backend Engineer for Sports Photography Workflow Platform" at bounding box center [588, 279] width 385 height 12
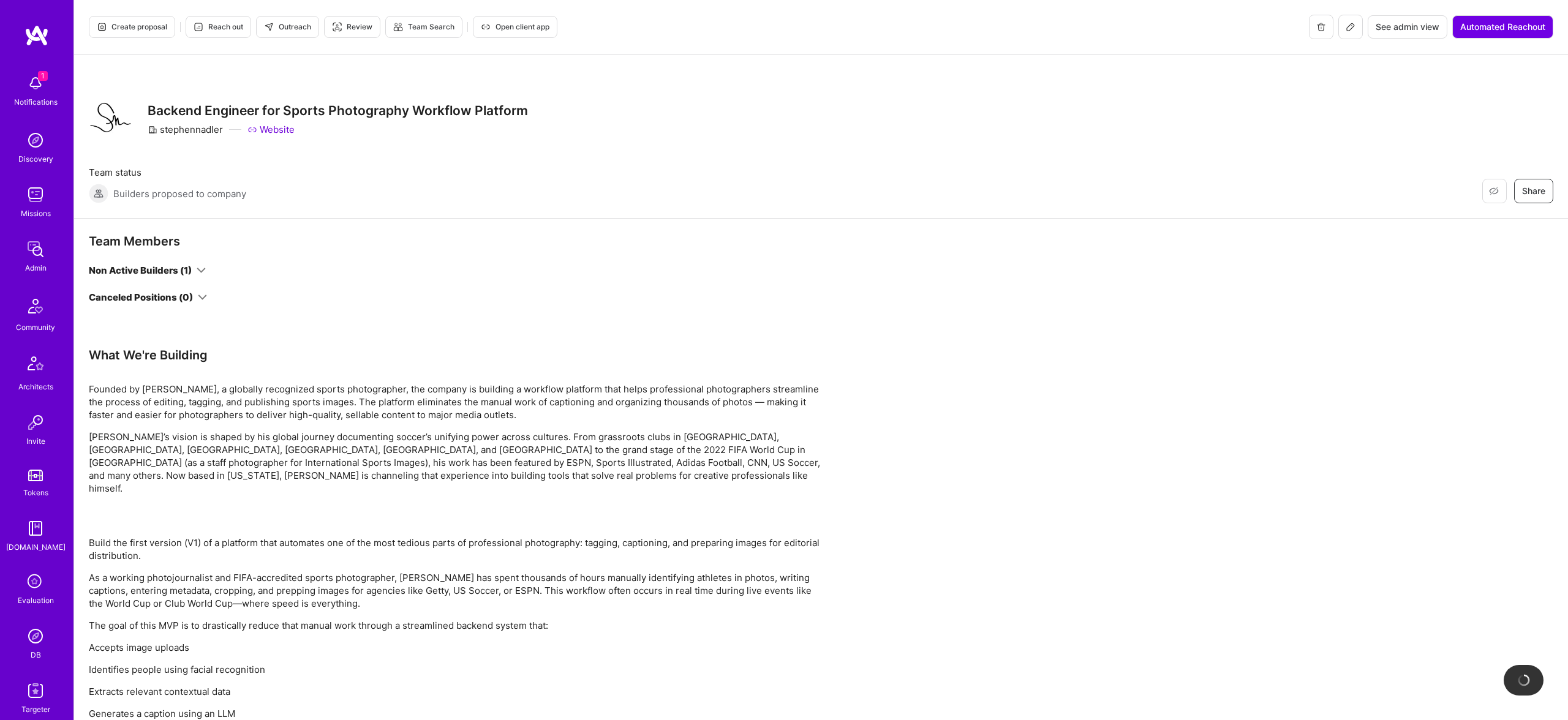
click at [197, 271] on div "Non Active Builders (1)" at bounding box center [147, 270] width 117 height 13
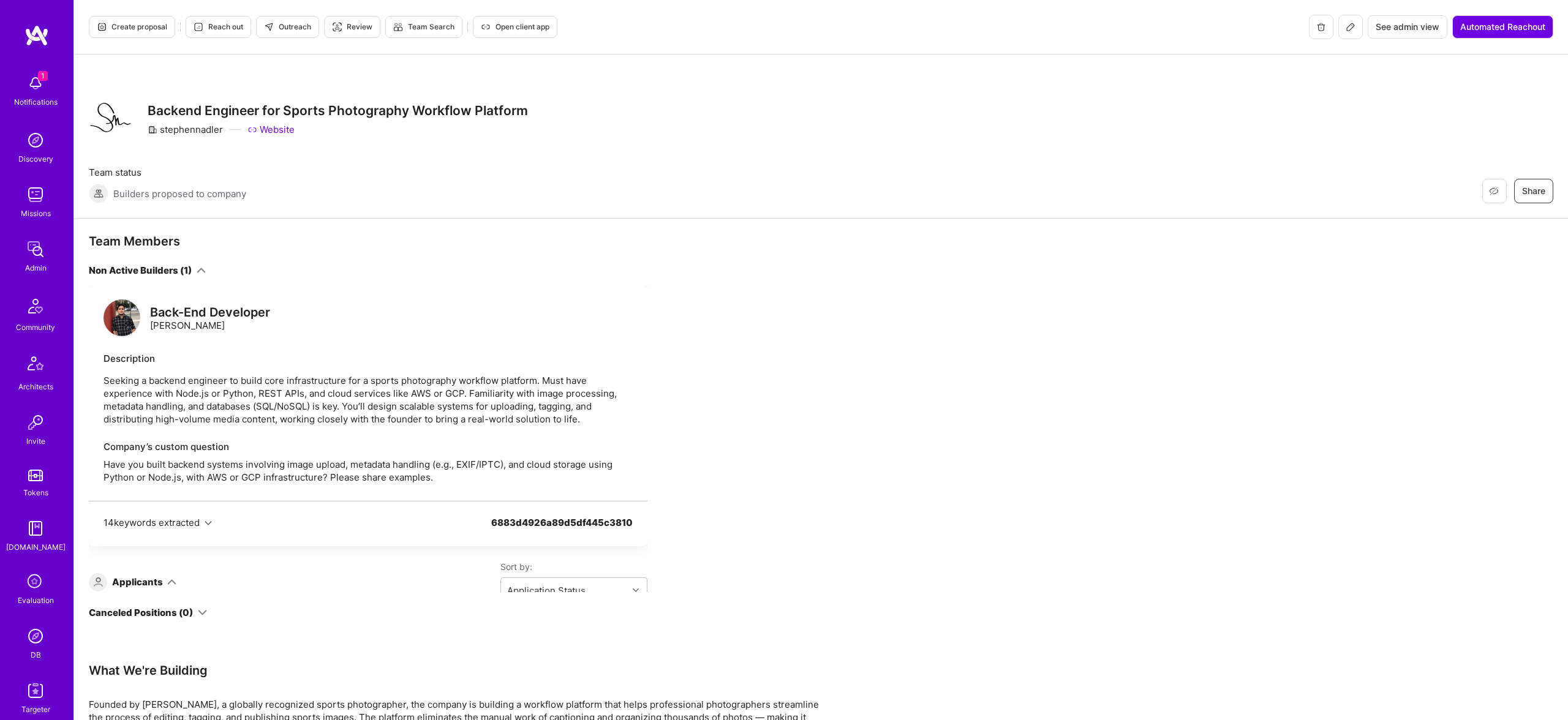
click at [197, 271] on div "Non Active Builders (1)" at bounding box center [147, 270] width 117 height 13
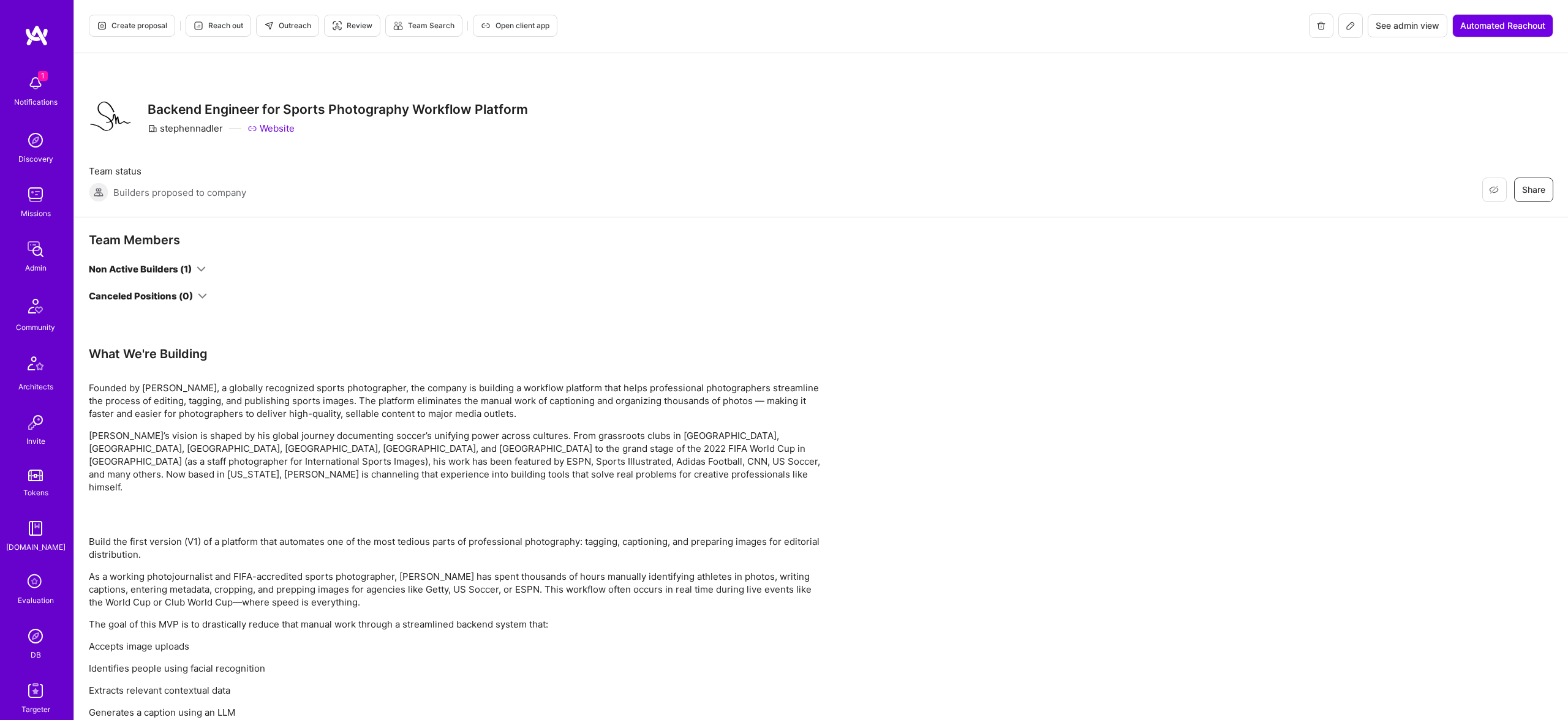
click at [197, 271] on div "Non Active Builders (1)" at bounding box center [147, 269] width 117 height 13
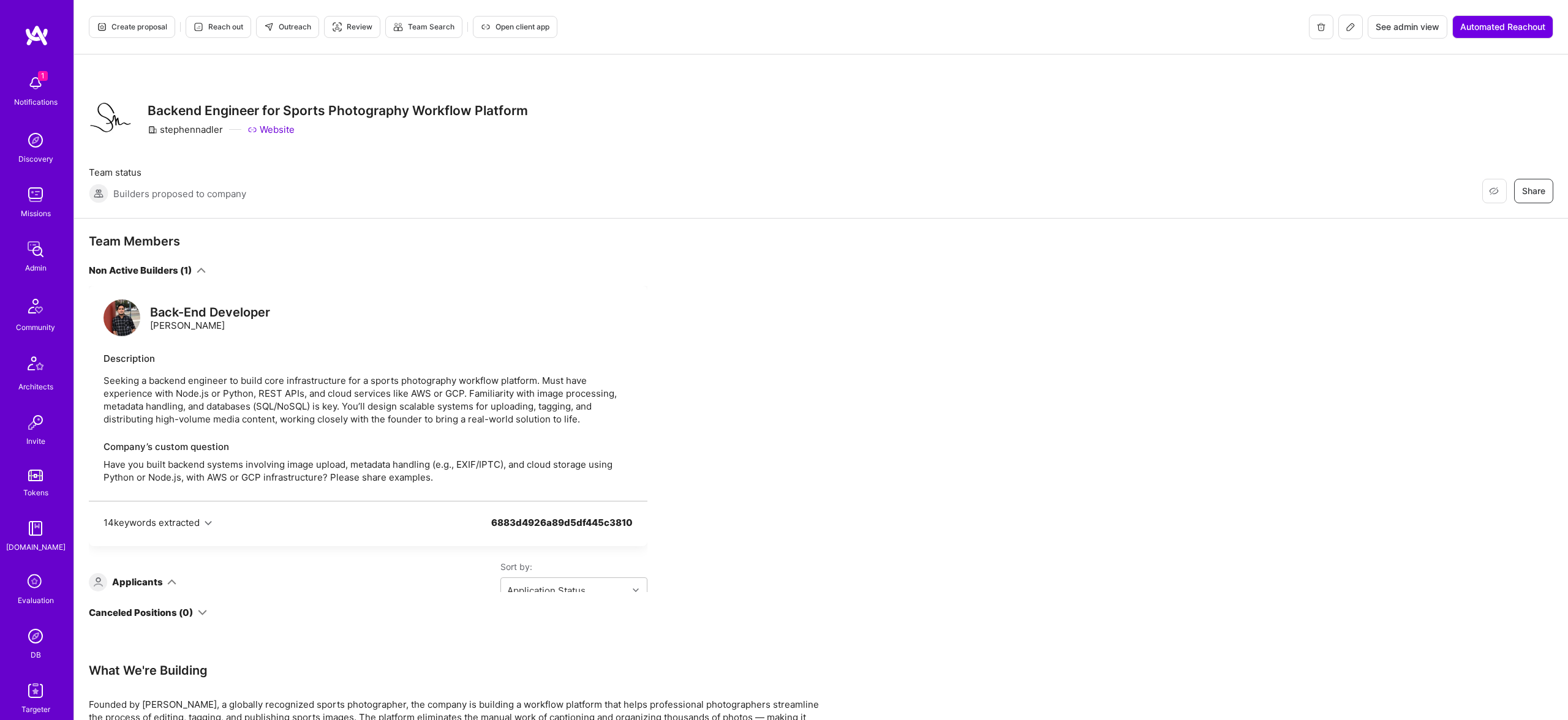
click at [200, 260] on div "Team Members Non Active Builders (1) Back-End Developer Mohan Singh Description…" at bounding box center [368, 426] width 559 height 386
click at [197, 270] on icon at bounding box center [201, 270] width 9 height 9
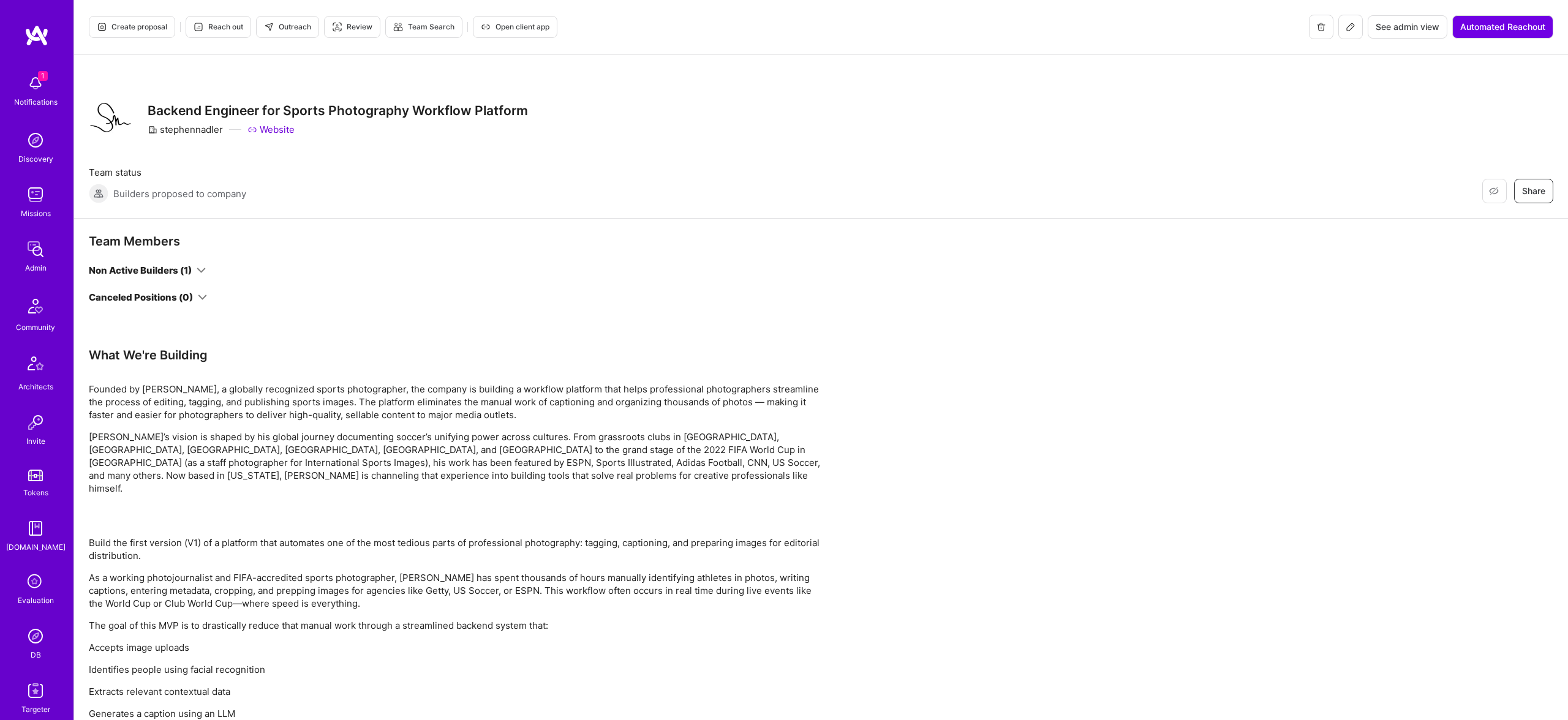
click at [196, 272] on div "Non Active Builders (1)" at bounding box center [147, 270] width 117 height 13
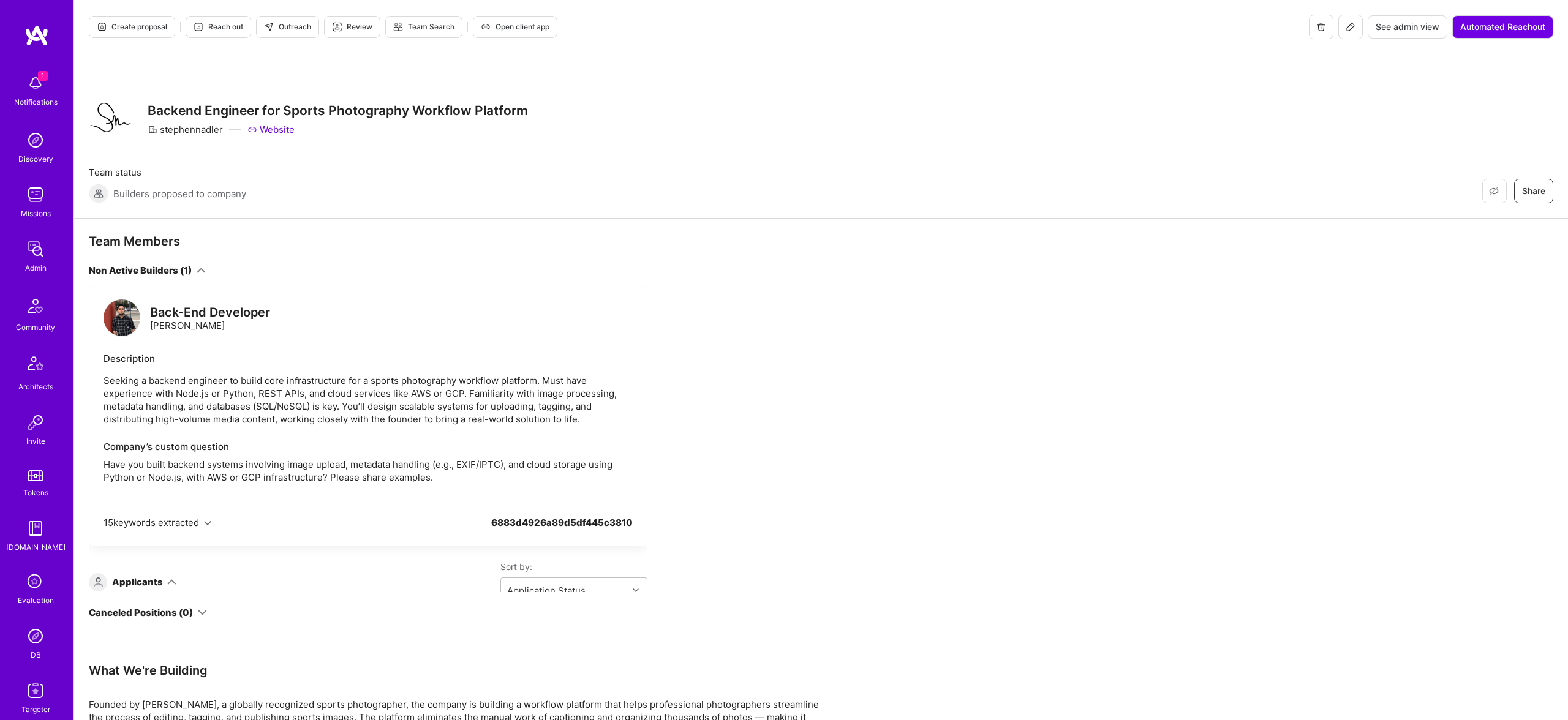
click at [1346, 27] on icon at bounding box center [1350, 27] width 10 height 10
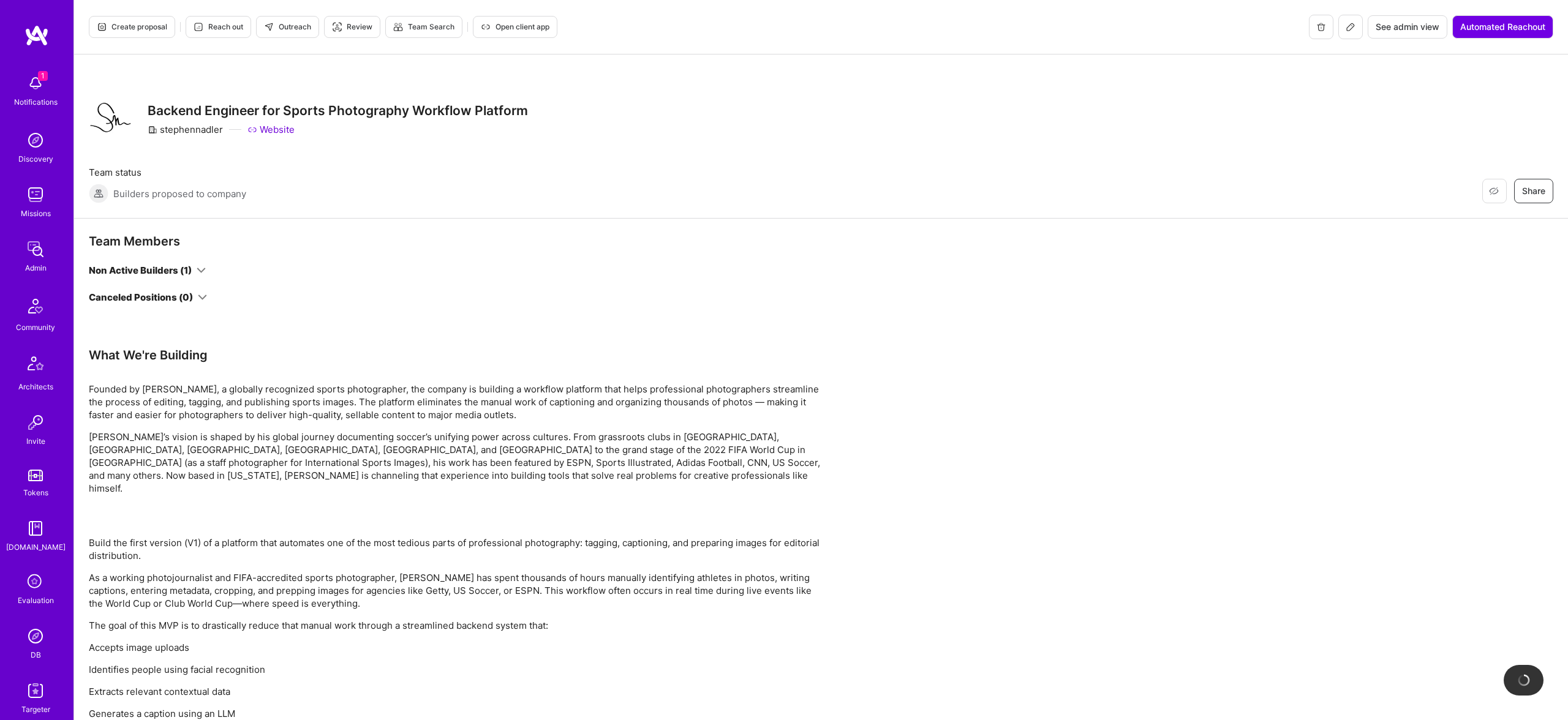
click at [201, 266] on icon at bounding box center [201, 270] width 9 height 9
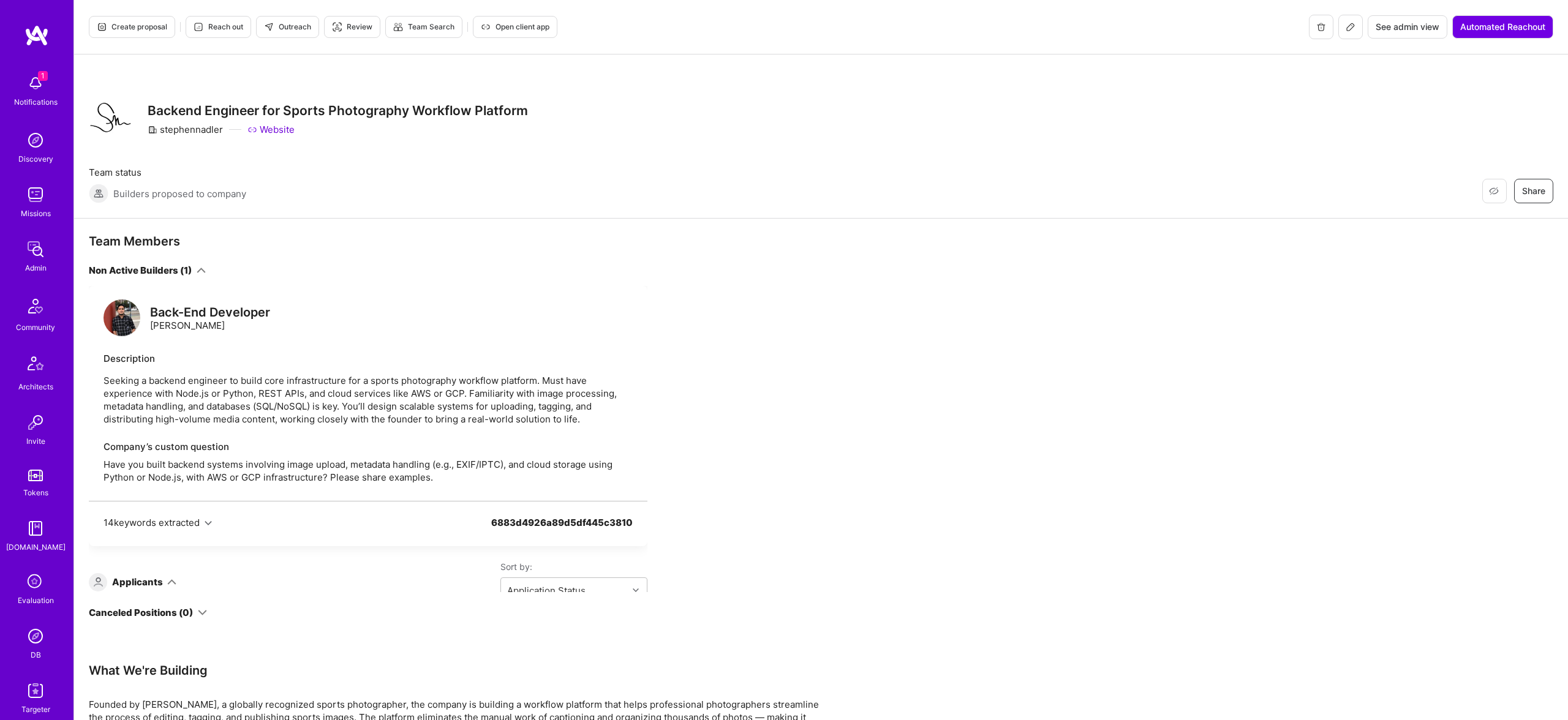
click at [145, 34] on button "Create proposal" at bounding box center [132, 27] width 86 height 22
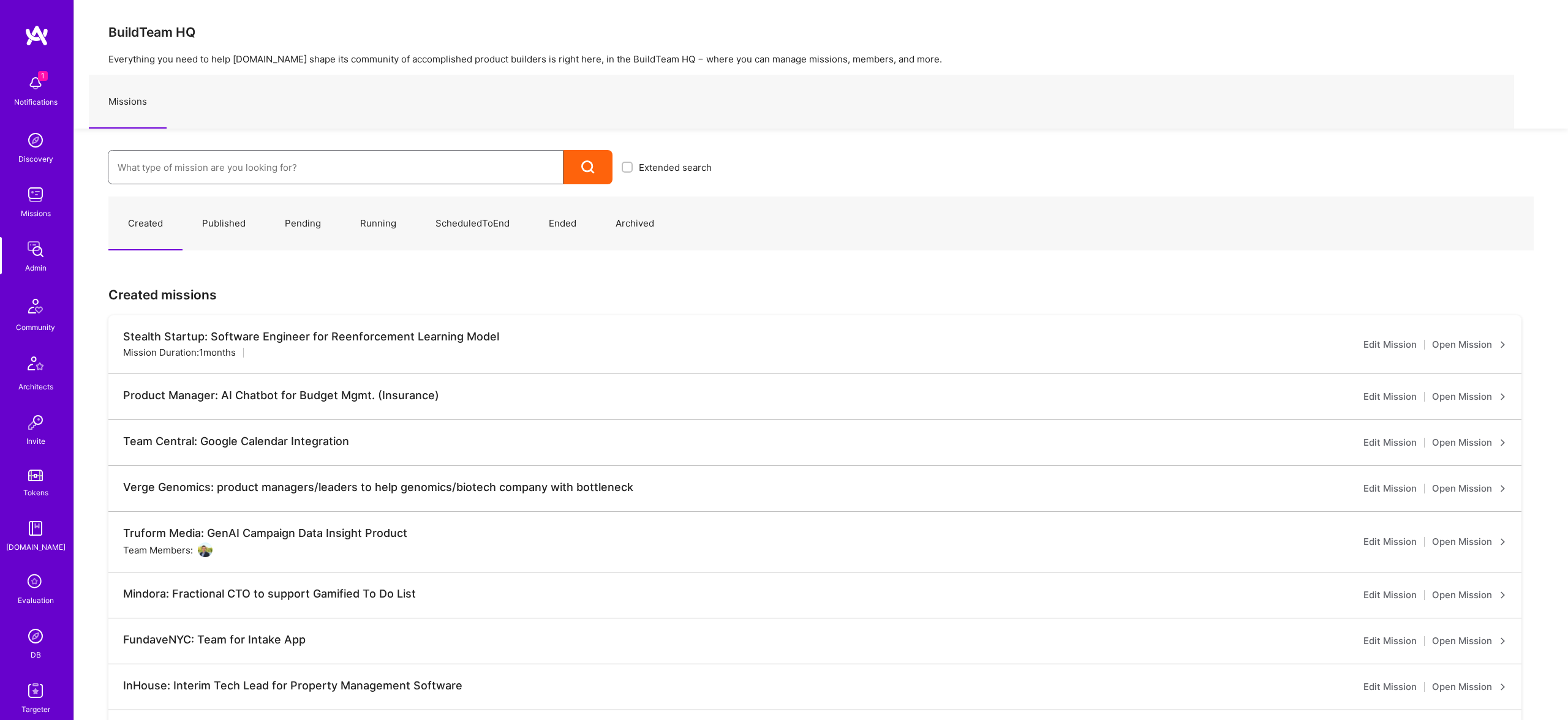
click at [424, 159] on input at bounding box center [335, 167] width 436 height 31
type input "Anguleris"
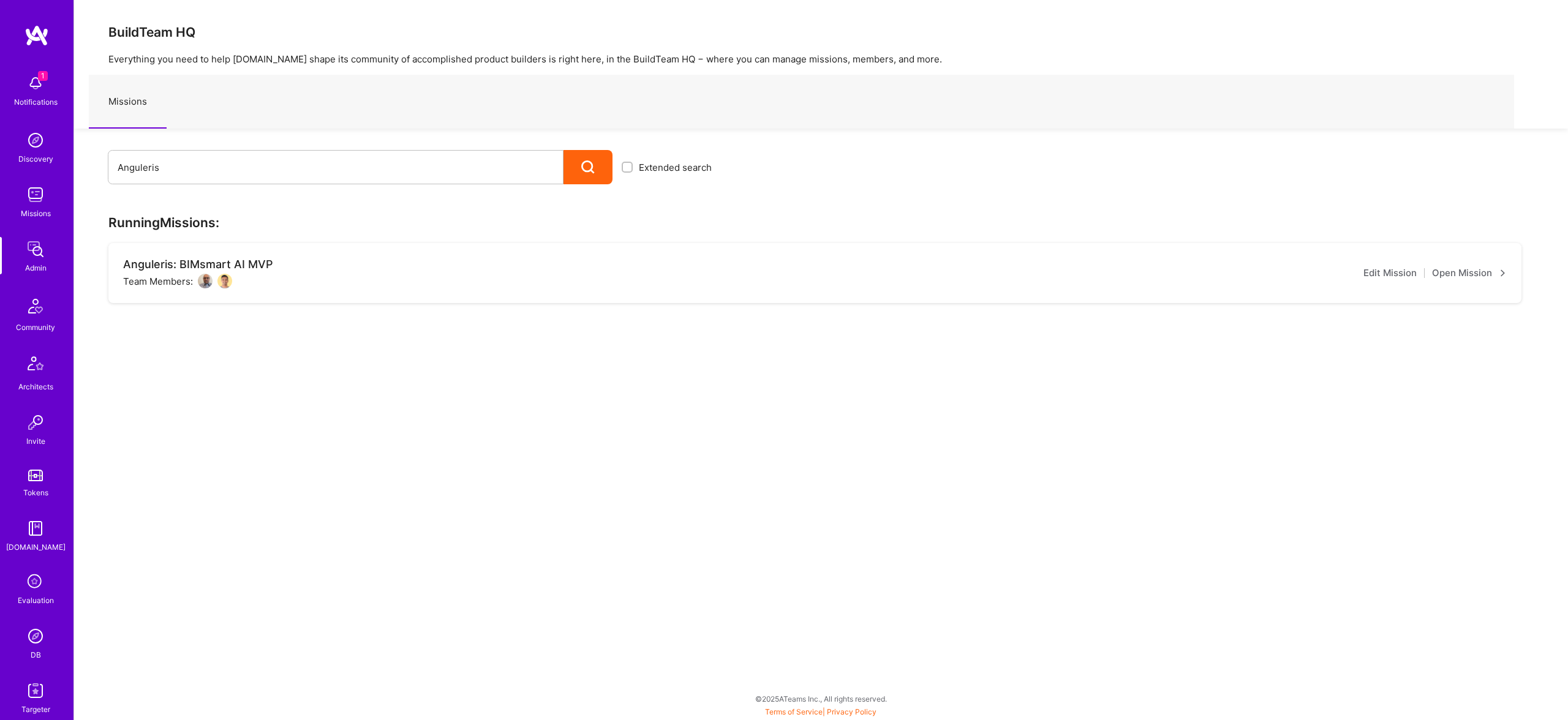
click at [205, 282] on img at bounding box center [205, 281] width 14 height 14
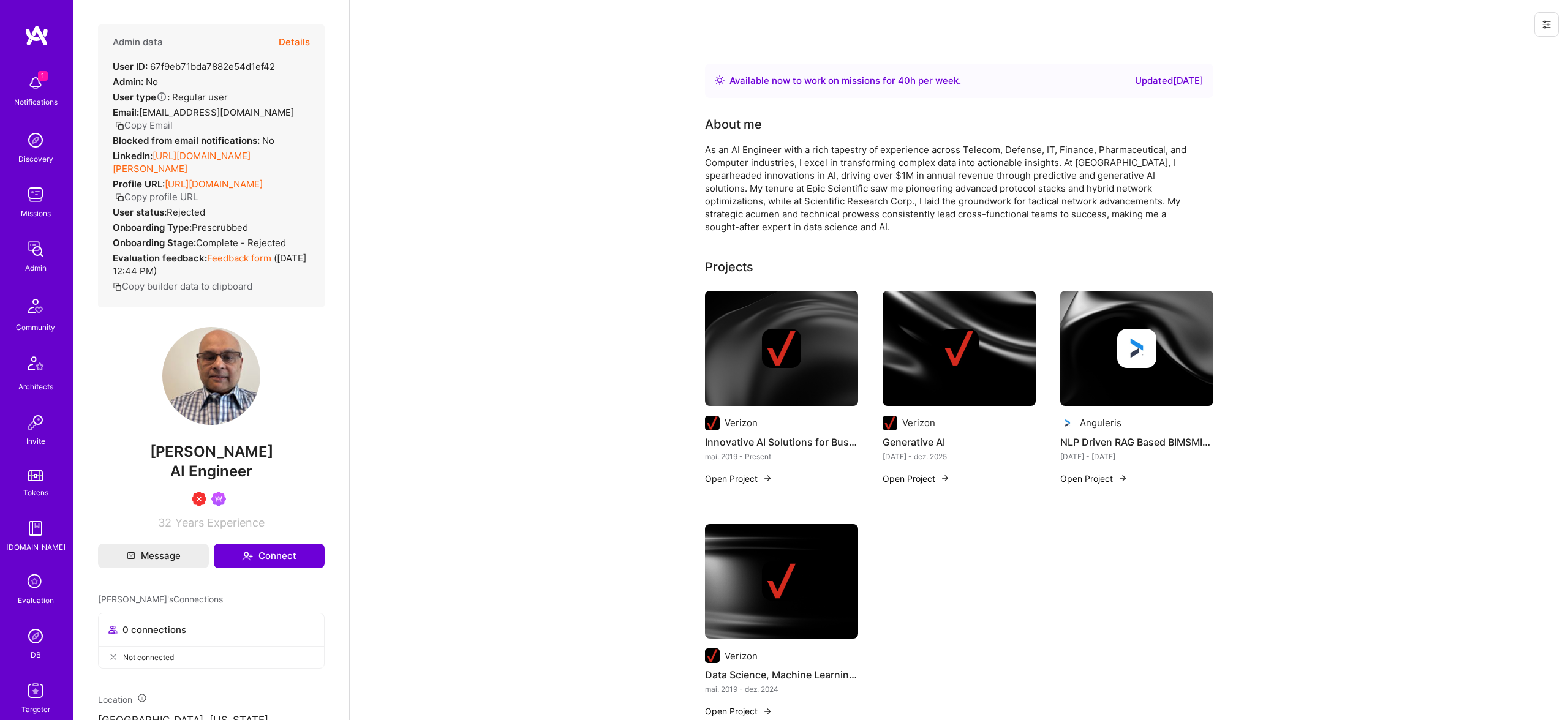
click at [32, 254] on img at bounding box center [35, 249] width 24 height 24
click at [300, 46] on button "Details" at bounding box center [294, 42] width 31 height 35
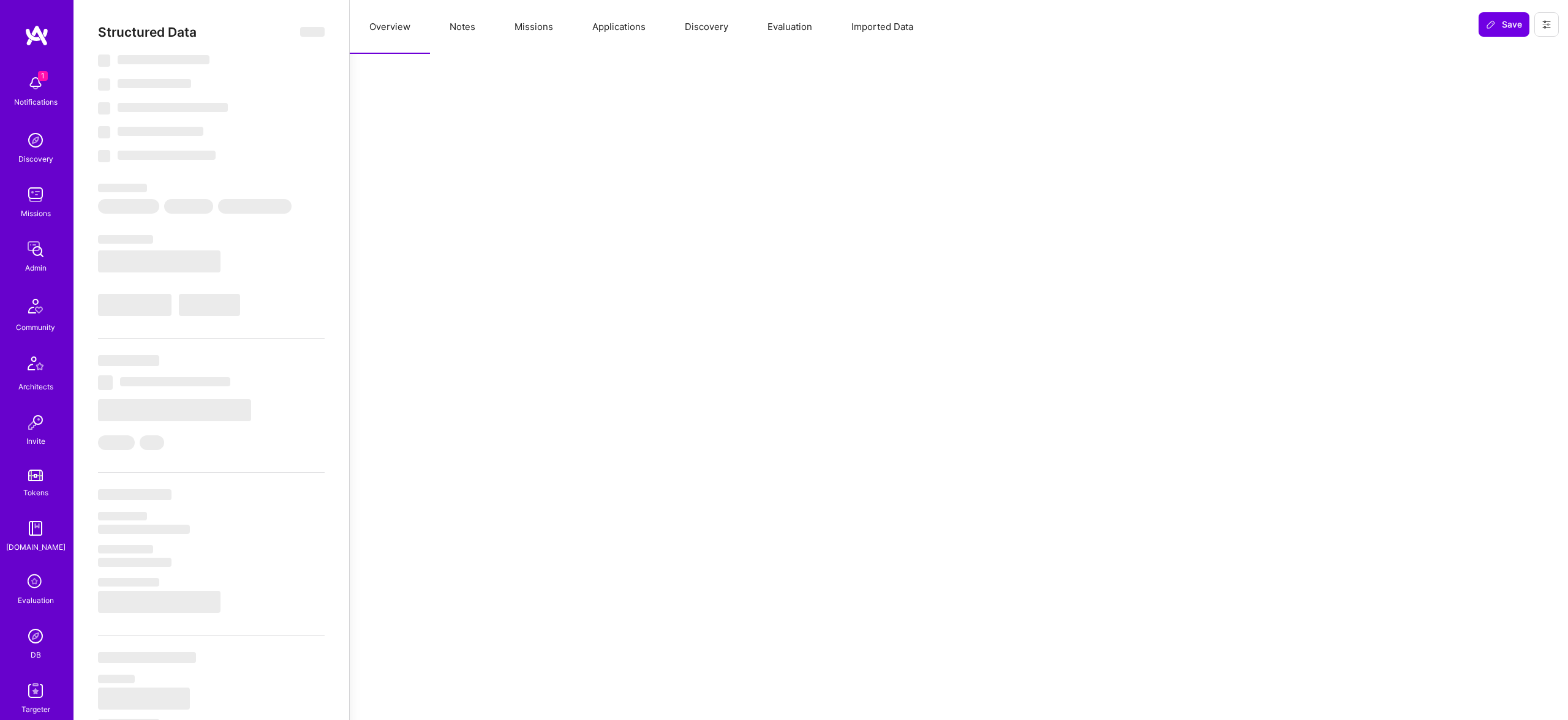
click at [506, 37] on button "Missions" at bounding box center [534, 27] width 78 height 54
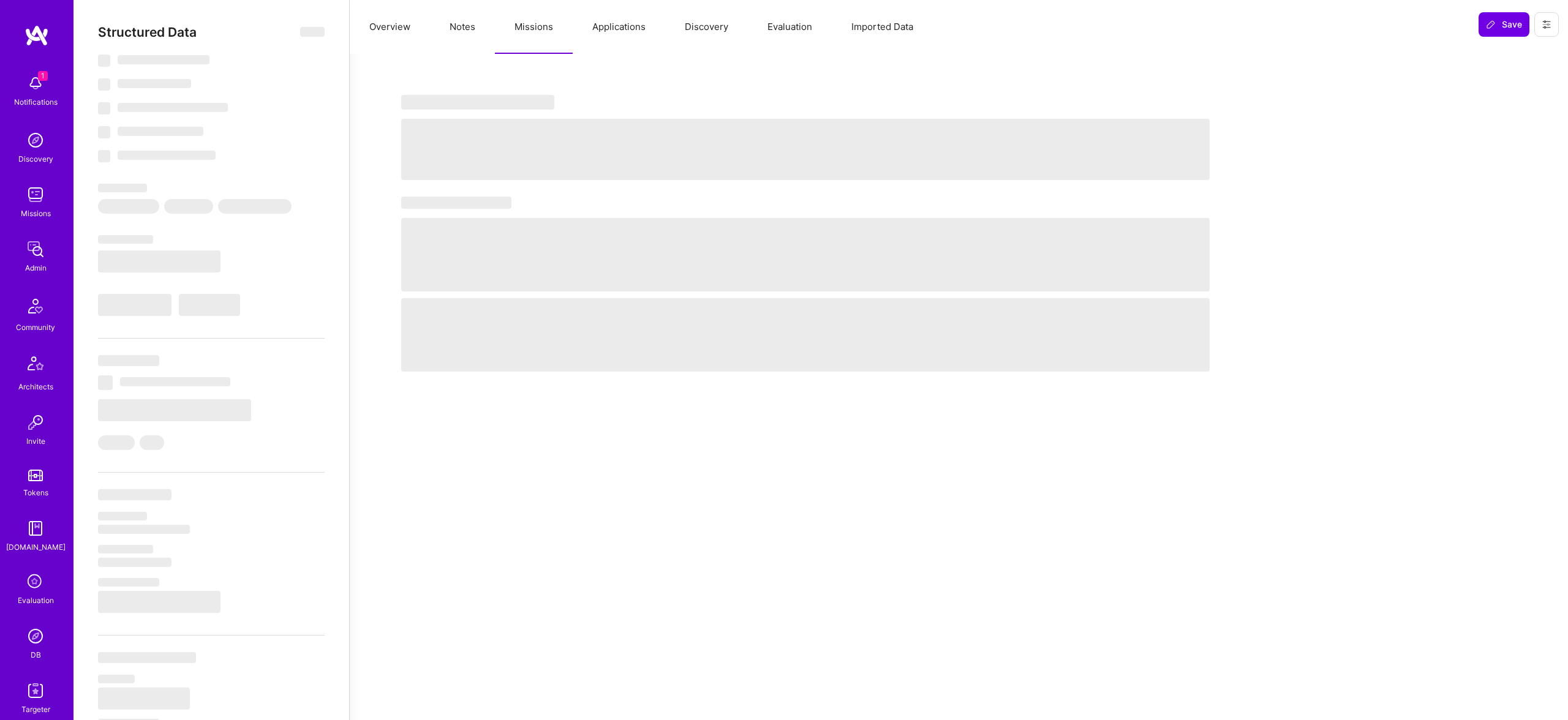
click at [435, 36] on button "Notes" at bounding box center [462, 27] width 65 height 54
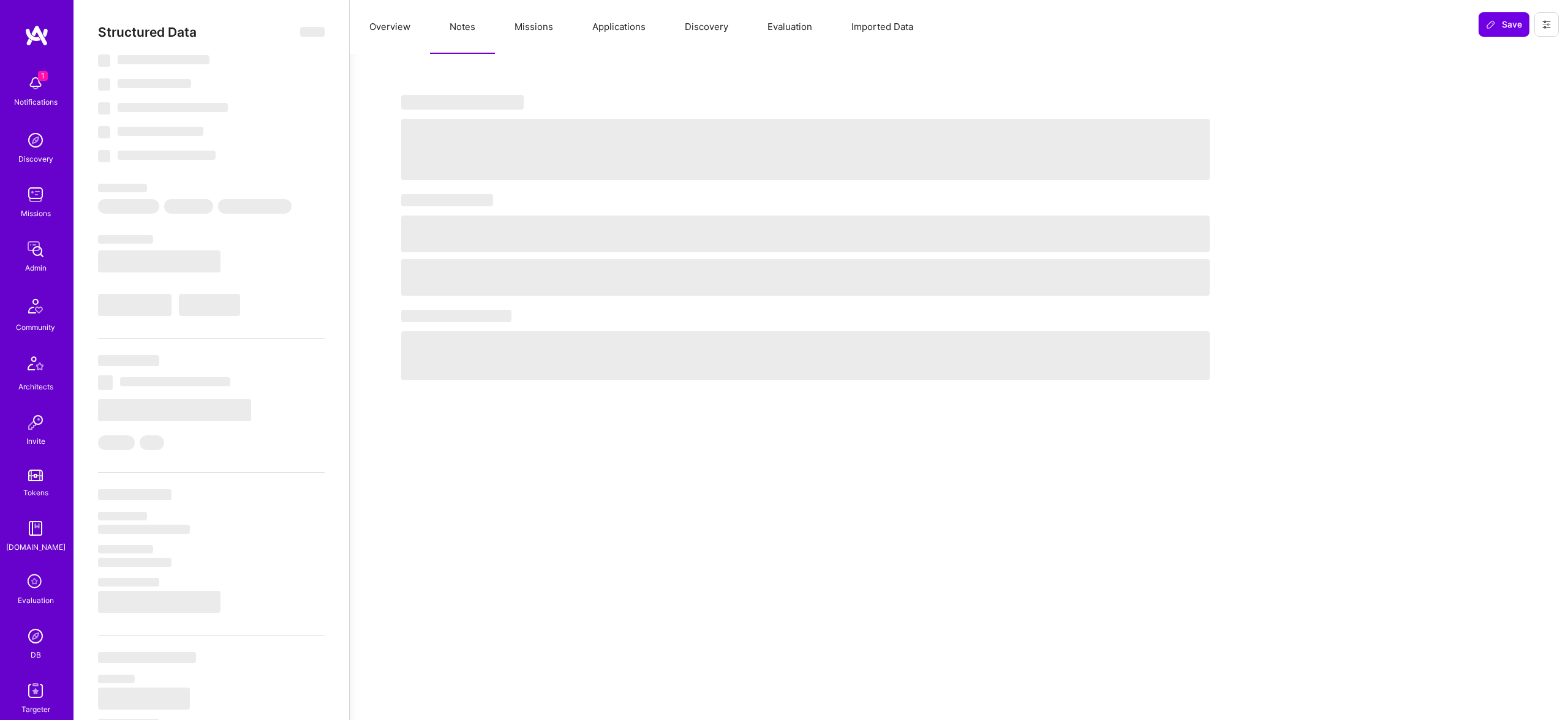
select select "Right Now"
select select "7"
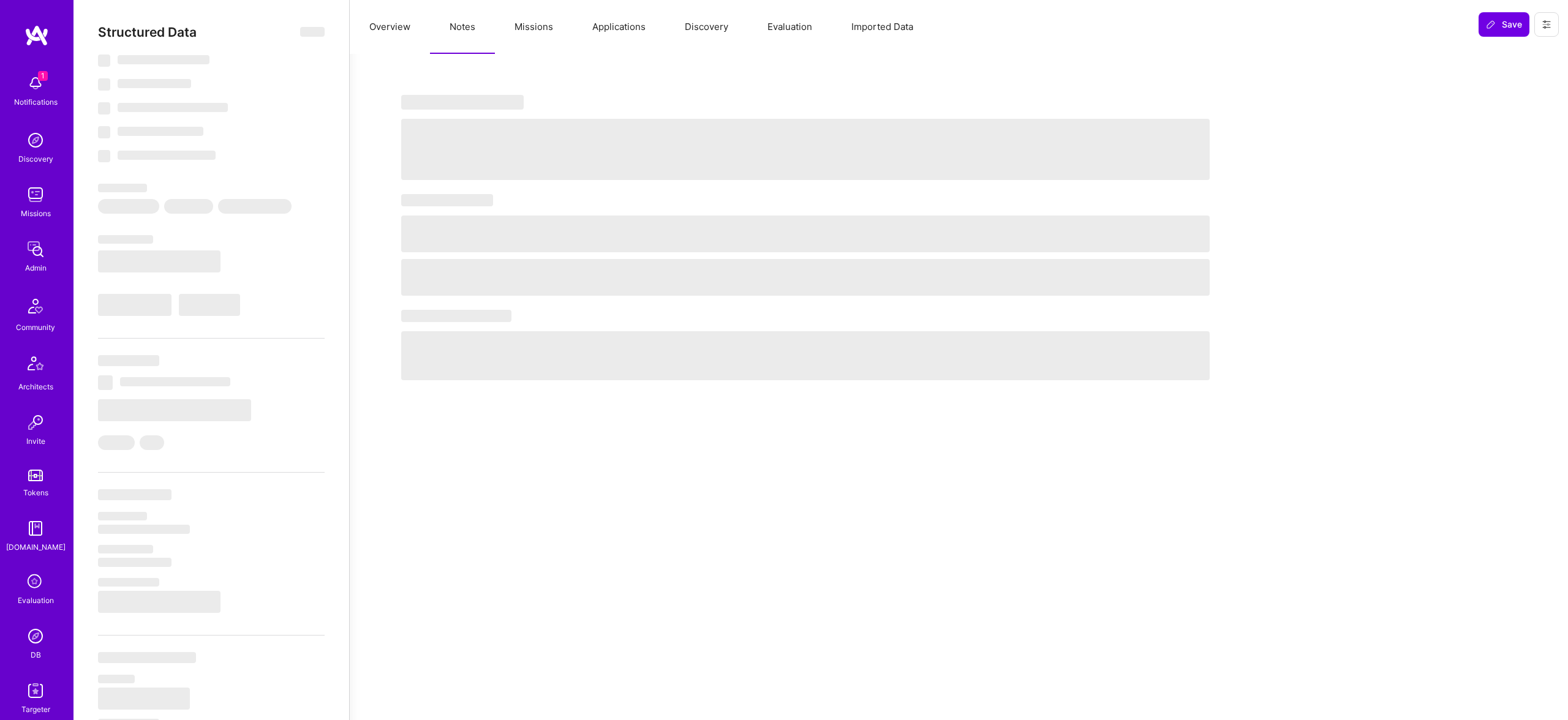
select select "US"
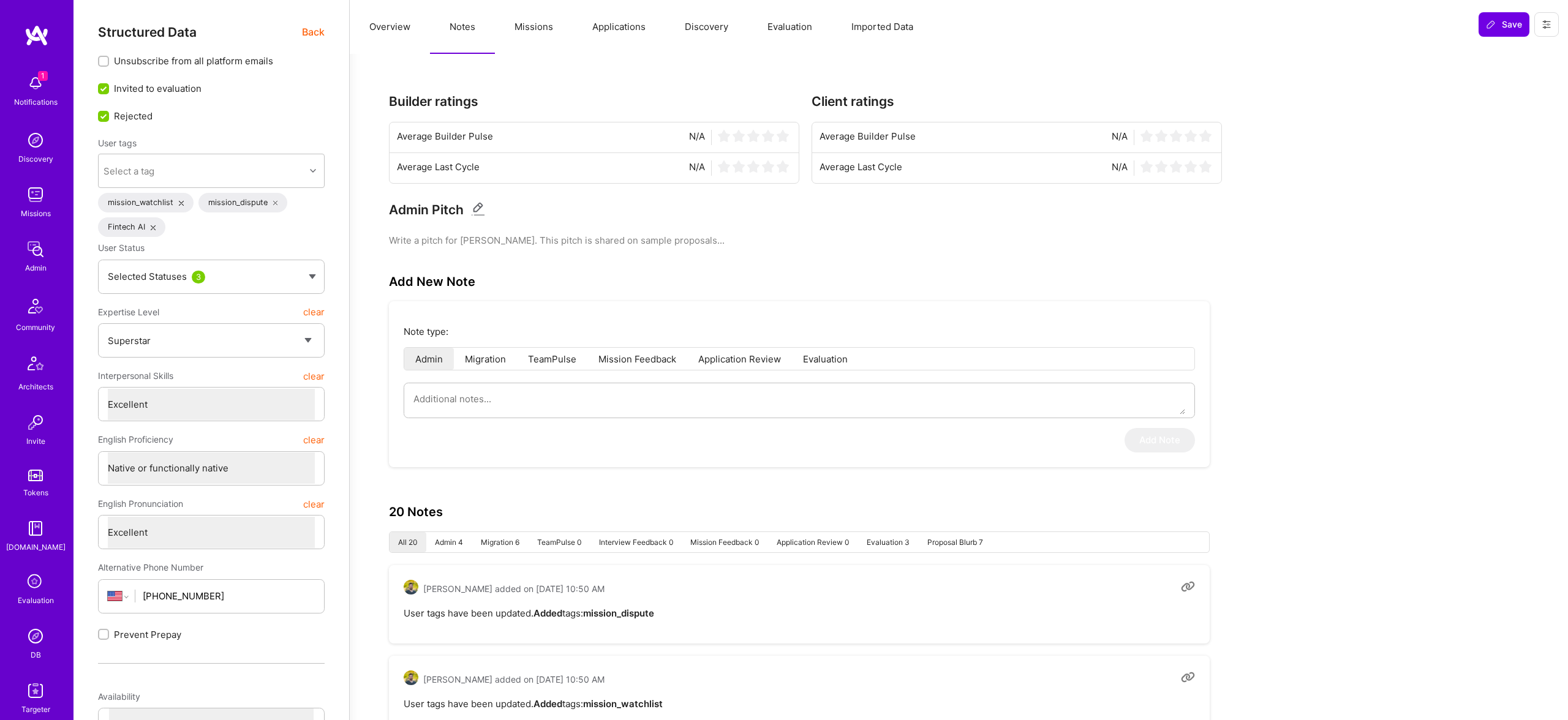
click at [507, 27] on button "Missions" at bounding box center [534, 27] width 78 height 54
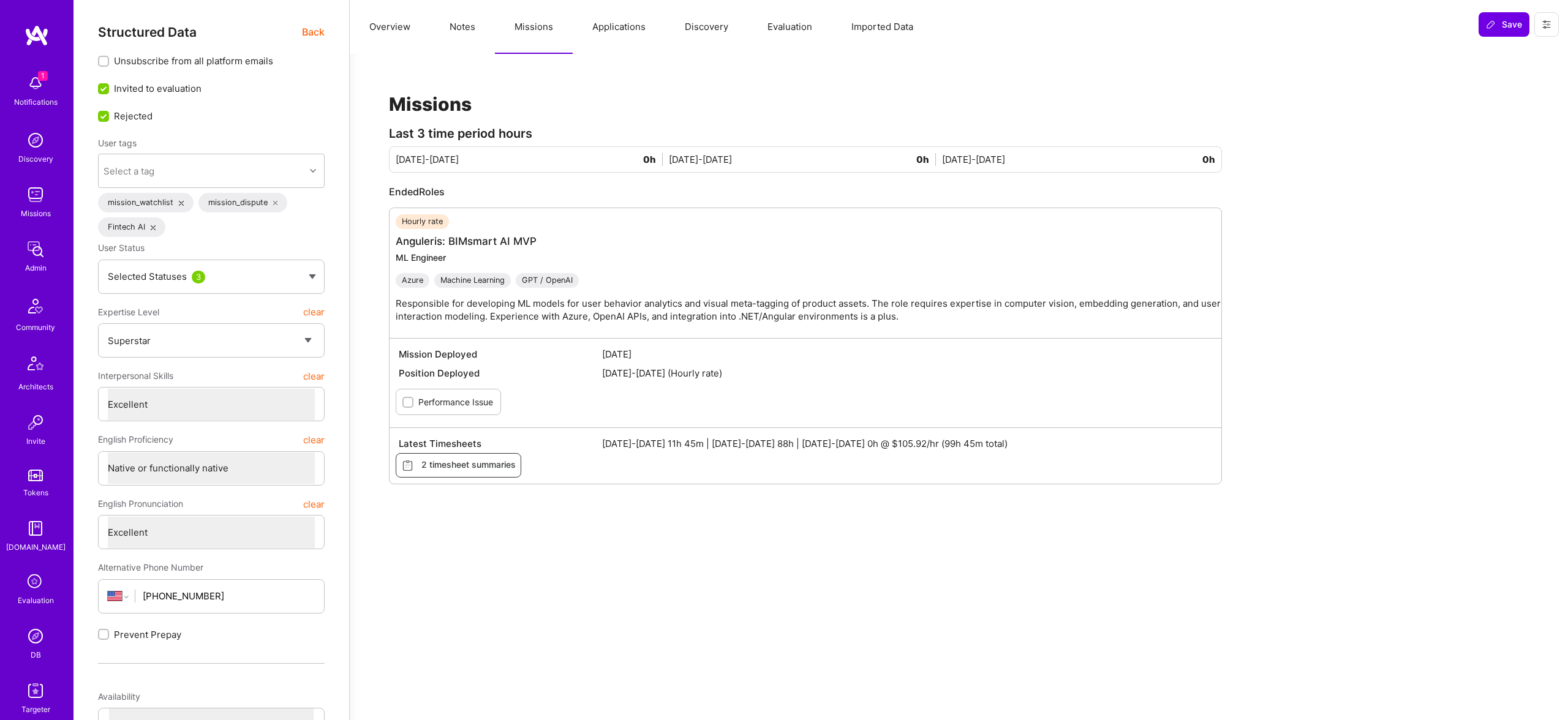
click at [450, 31] on button "Notes" at bounding box center [462, 27] width 65 height 54
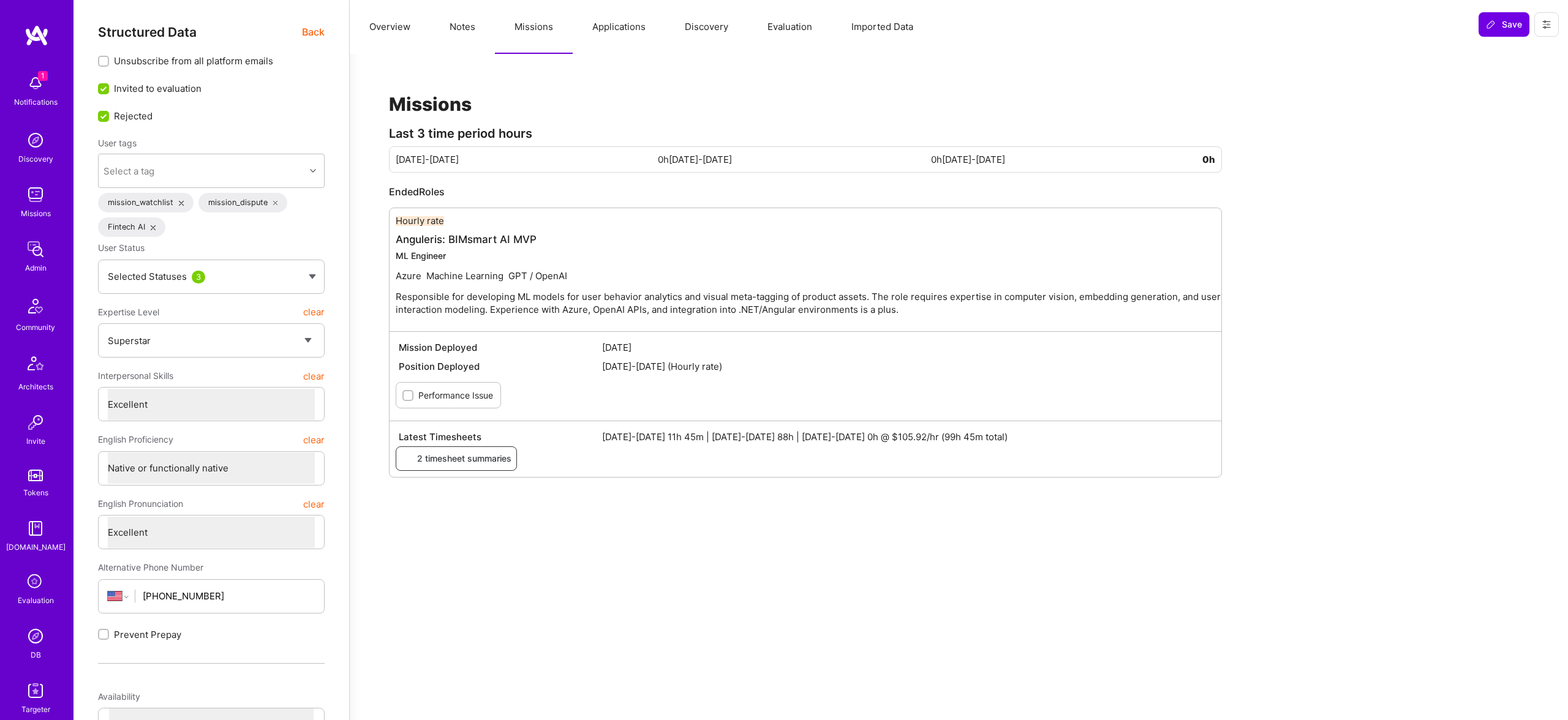
type textarea "x"
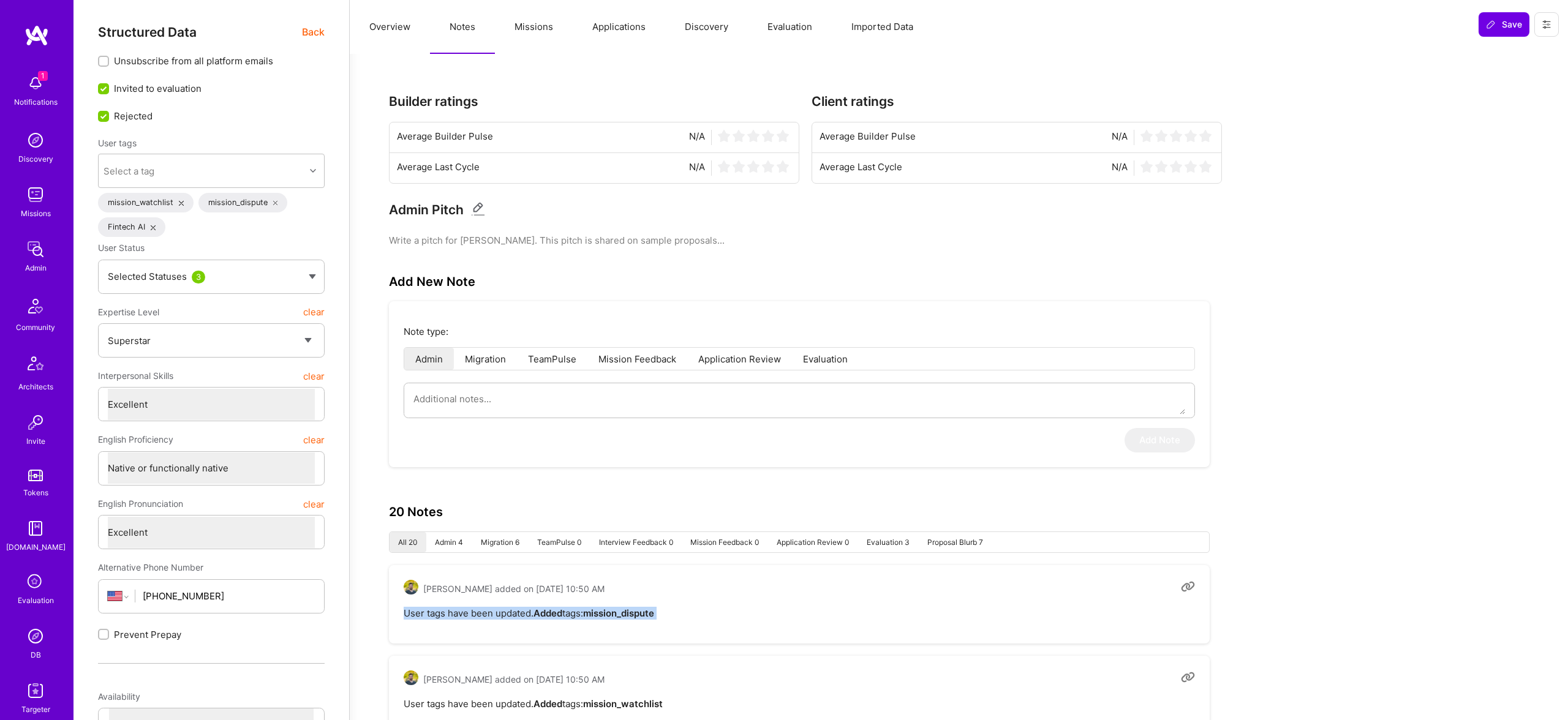
drag, startPoint x: 549, startPoint y: 603, endPoint x: 769, endPoint y: 626, distance: 221.2
click at [792, 630] on div "Doron Snapiri added on August 12, 2025 at 10:50 AM User tags have been updated.…" at bounding box center [799, 604] width 820 height 78
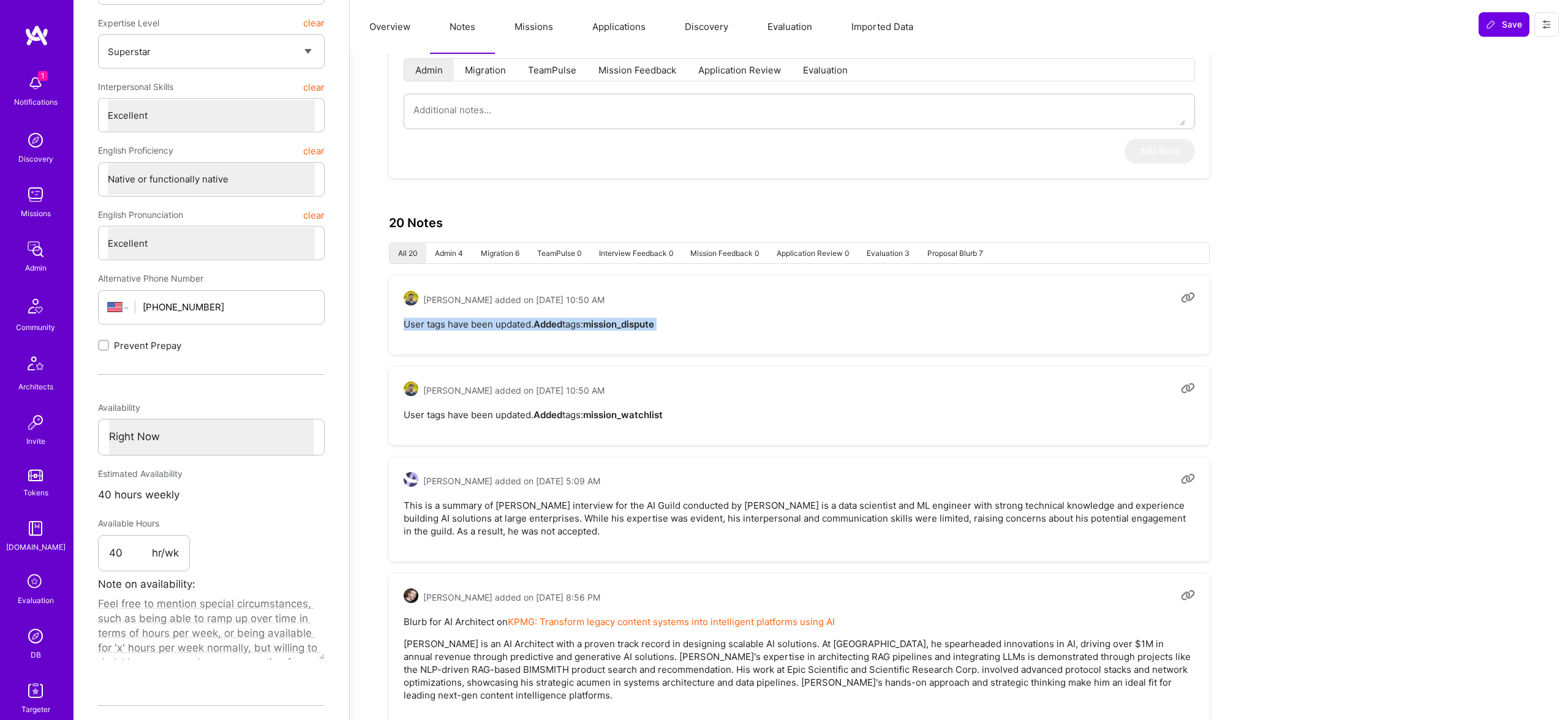
scroll to position [297, 0]
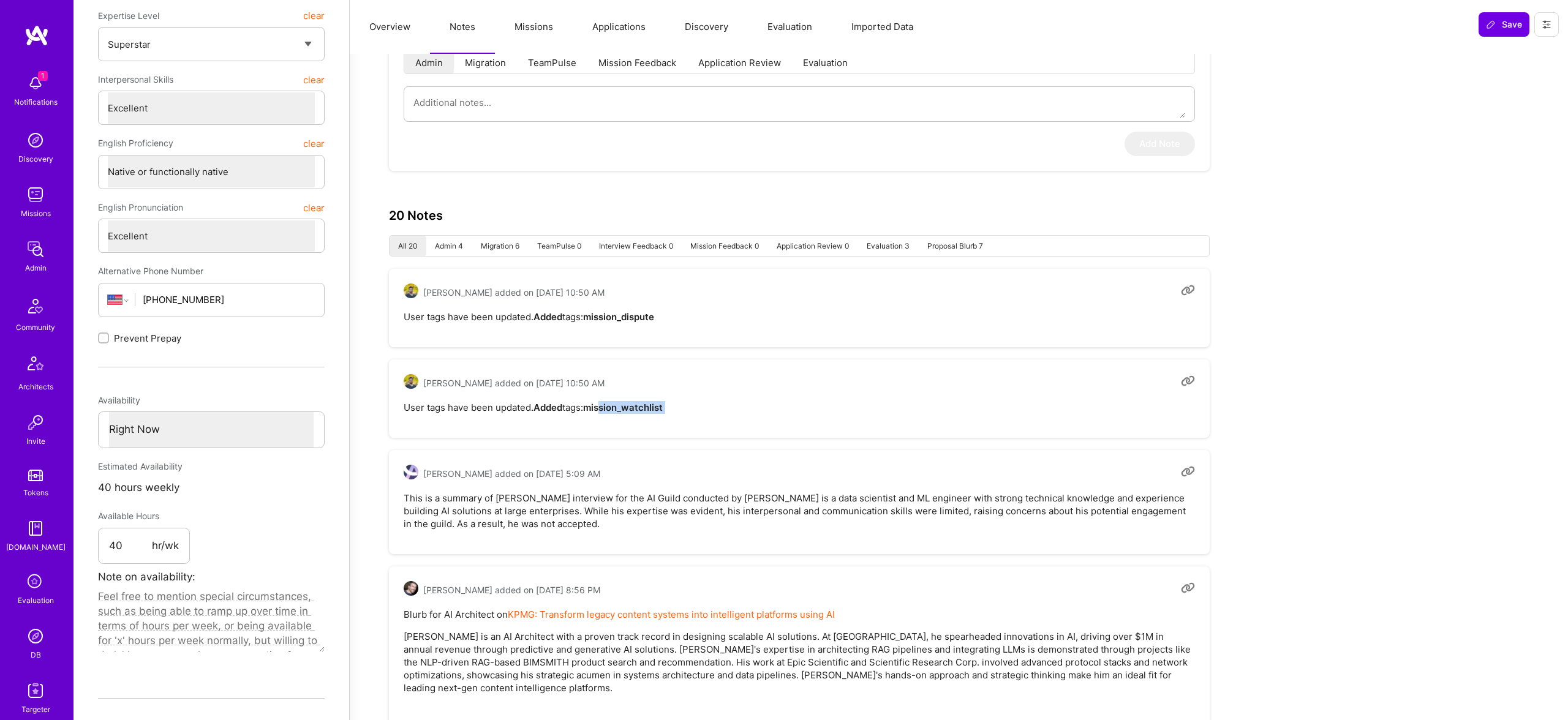
drag, startPoint x: 610, startPoint y: 408, endPoint x: 693, endPoint y: 403, distance: 83.2
click at [693, 403] on pre "User tags have been updated. Added tags: mission_watchlist" at bounding box center [799, 408] width 792 height 13
click at [655, 407] on strong "mission_watchlist" at bounding box center [623, 408] width 80 height 12
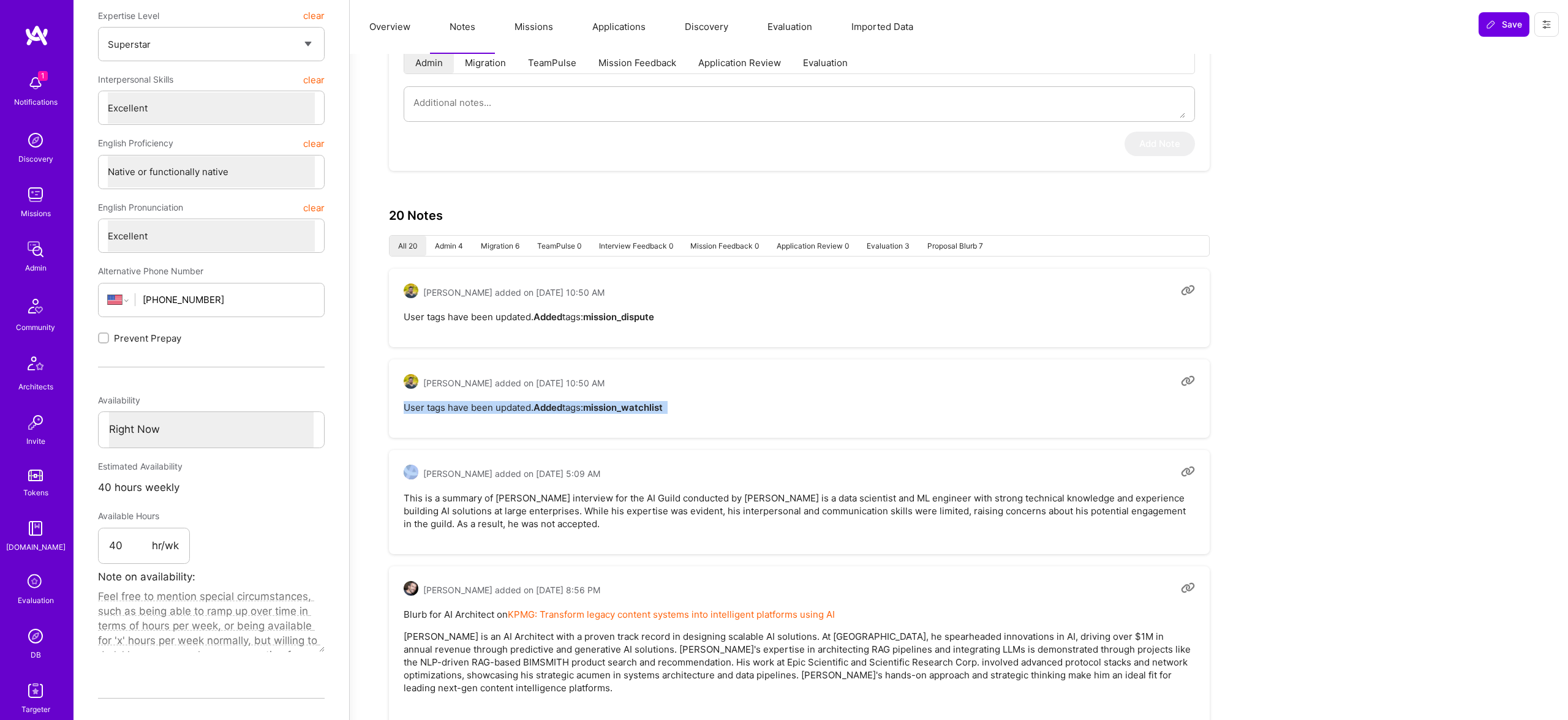
click at [689, 406] on pre "User tags have been updated. Added tags: mission_watchlist" at bounding box center [799, 408] width 792 height 13
drag, startPoint x: 689, startPoint y: 406, endPoint x: 735, endPoint y: 408, distance: 46.0
click at [727, 409] on pre "User tags have been updated. Added tags: mission_watchlist" at bounding box center [799, 408] width 792 height 13
drag, startPoint x: 735, startPoint y: 408, endPoint x: 662, endPoint y: 408, distance: 73.0
click at [733, 408] on pre "User tags have been updated. Added tags: mission_watchlist" at bounding box center [799, 408] width 792 height 13
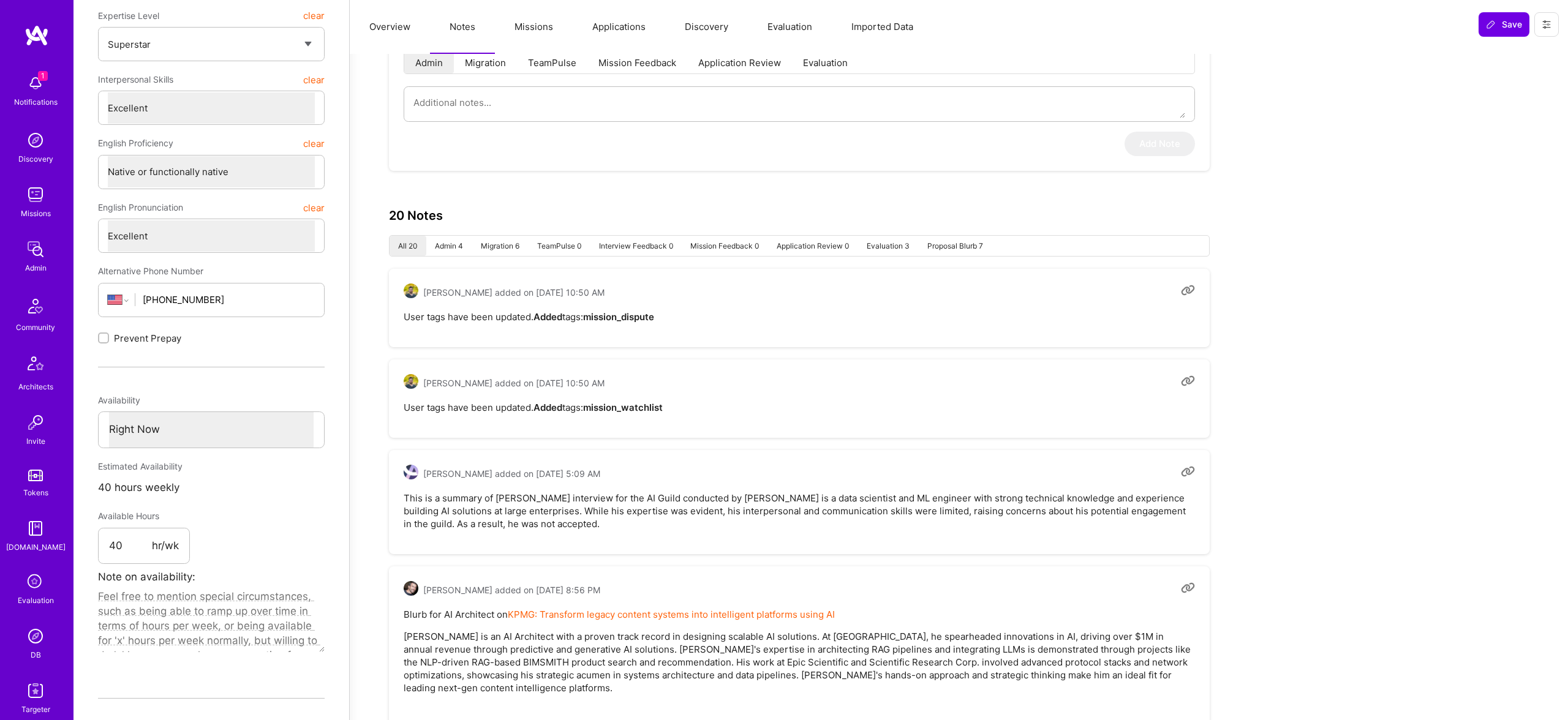
click at [650, 408] on strong "mission_watchlist" at bounding box center [623, 408] width 80 height 12
drag, startPoint x: 632, startPoint y: 407, endPoint x: 714, endPoint y: 411, distance: 82.1
click at [714, 411] on pre "User tags have been updated. Added tags: mission_watchlist" at bounding box center [799, 408] width 792 height 13
copy pre "watchlist"
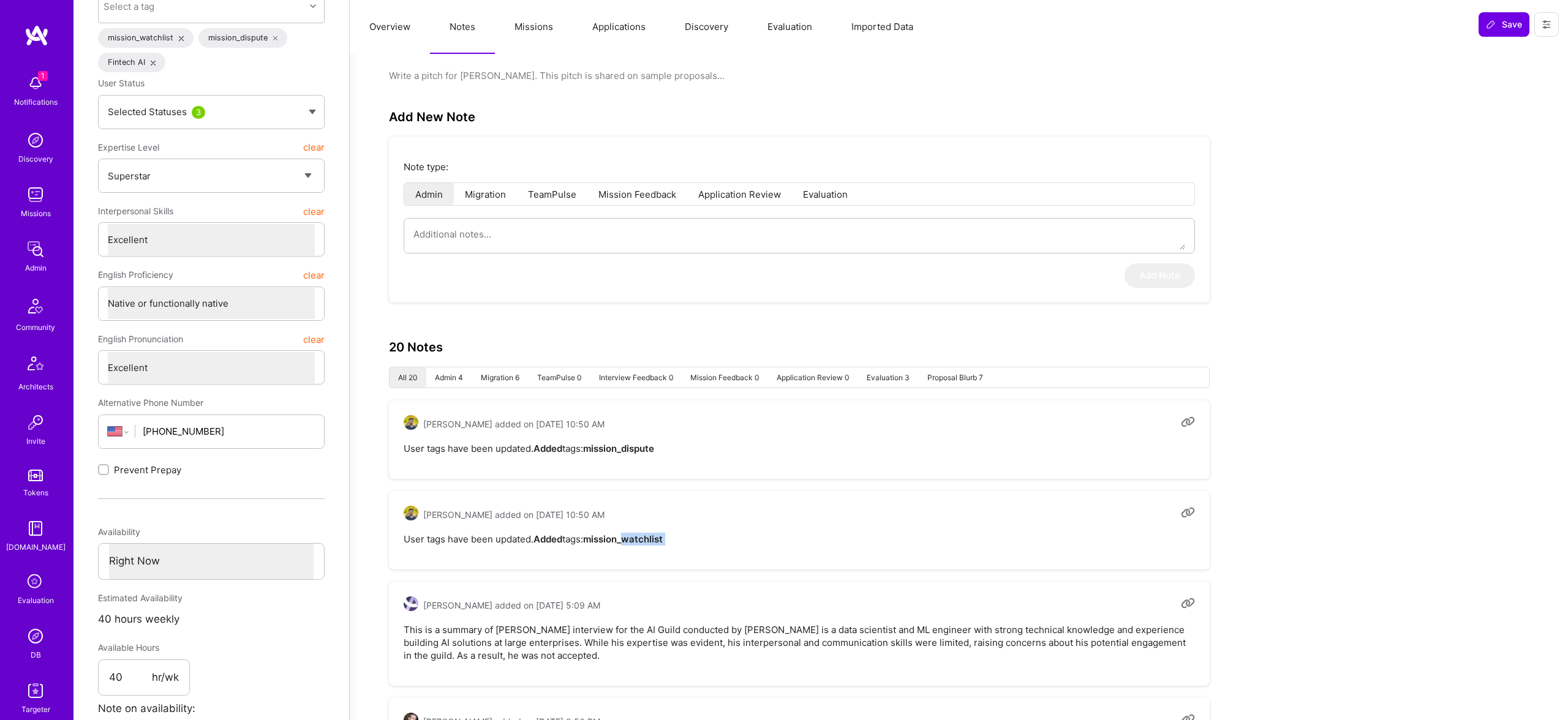
scroll to position [0, 0]
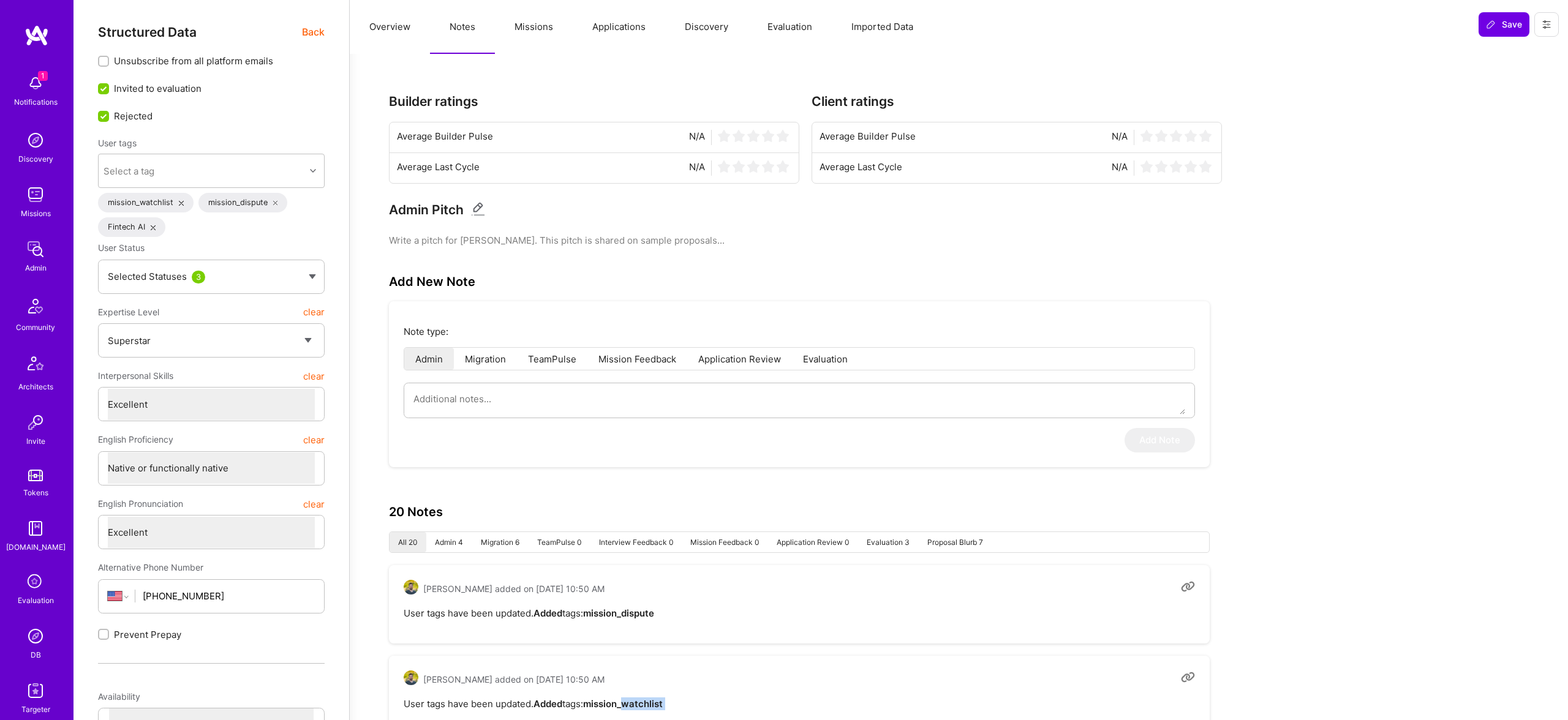
click at [30, 253] on img at bounding box center [35, 249] width 24 height 24
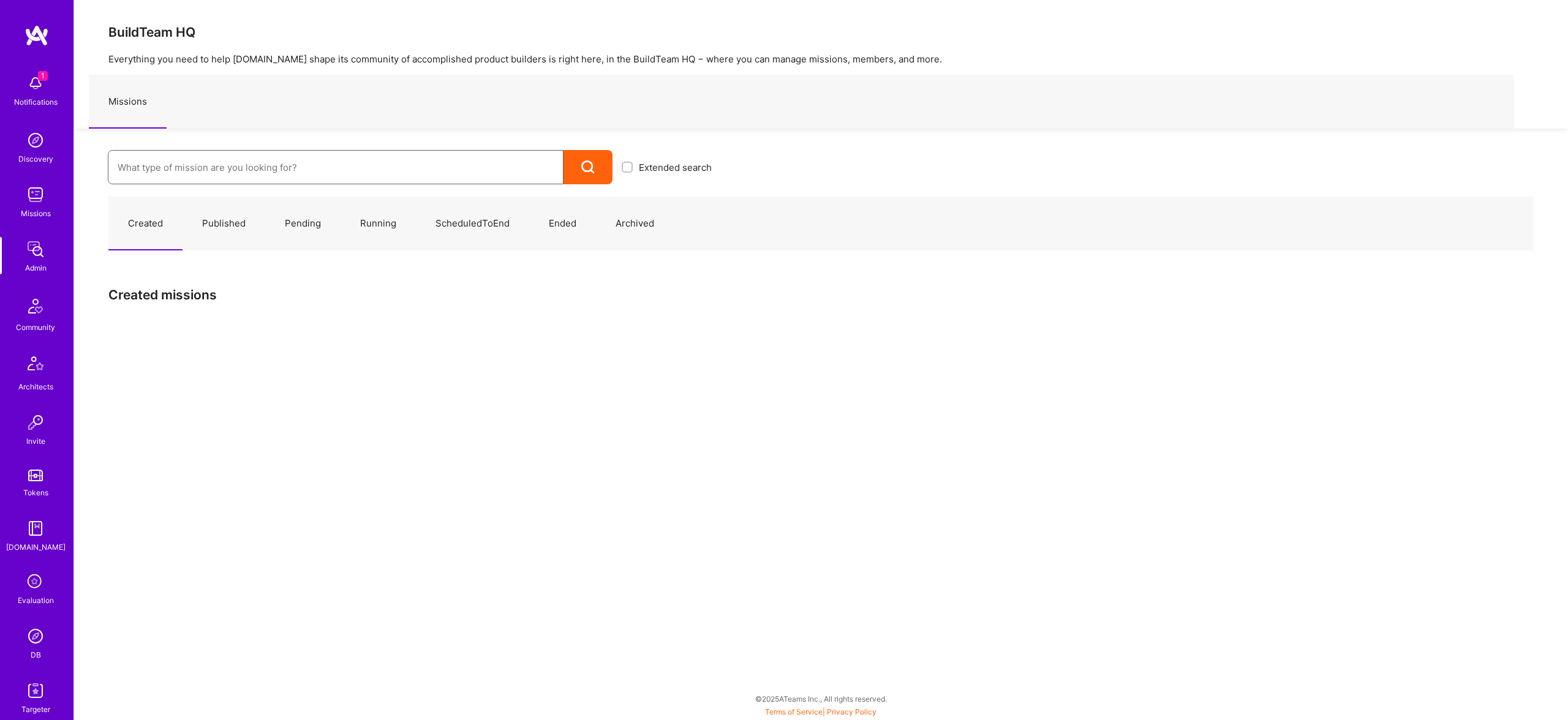
click at [347, 161] on input at bounding box center [335, 167] width 436 height 31
paste input "watchlist"
type input "watchlist"
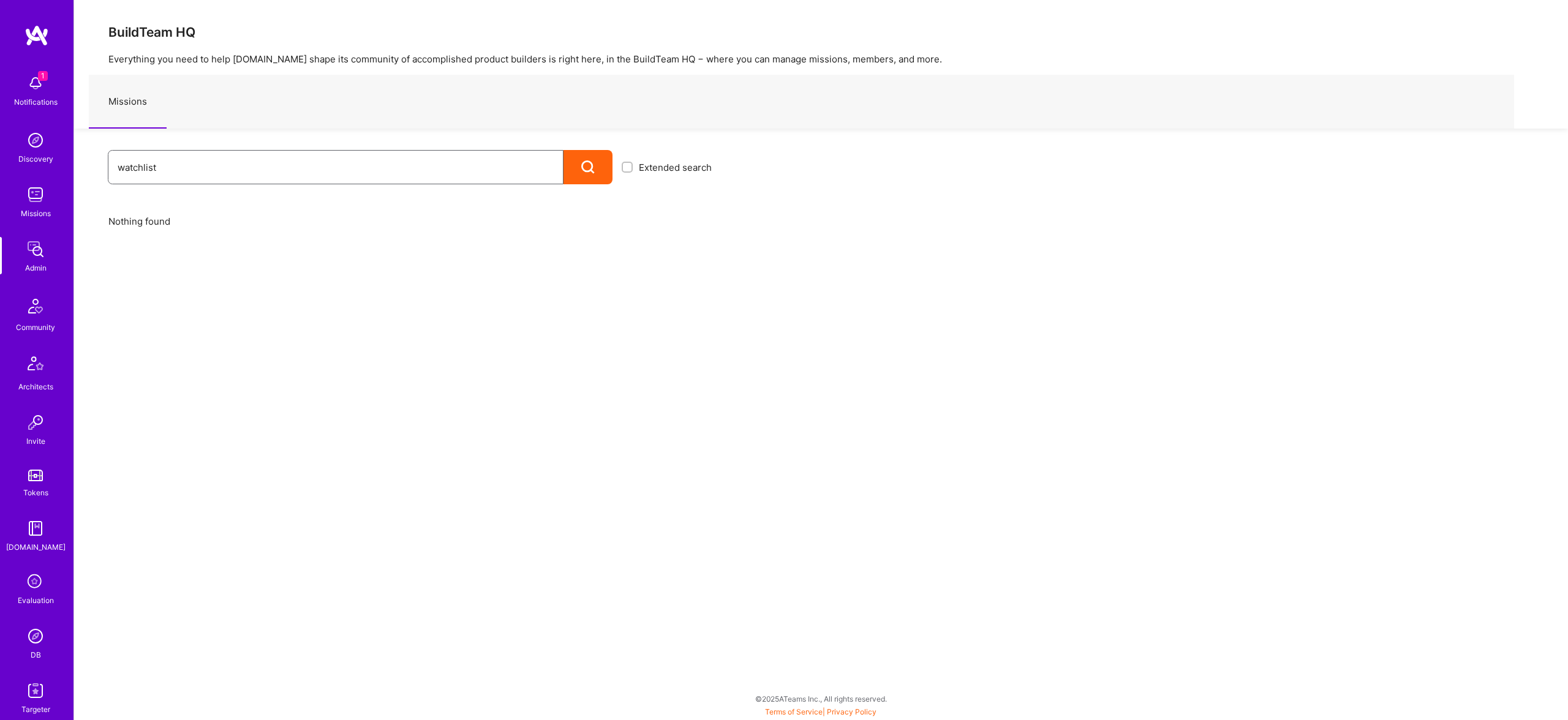
click at [331, 165] on input "watchlist" at bounding box center [335, 167] width 436 height 31
click at [330, 165] on input "watchlist" at bounding box center [335, 167] width 436 height 31
type input "anguleris"
